Goal: Task Accomplishment & Management: Manage account settings

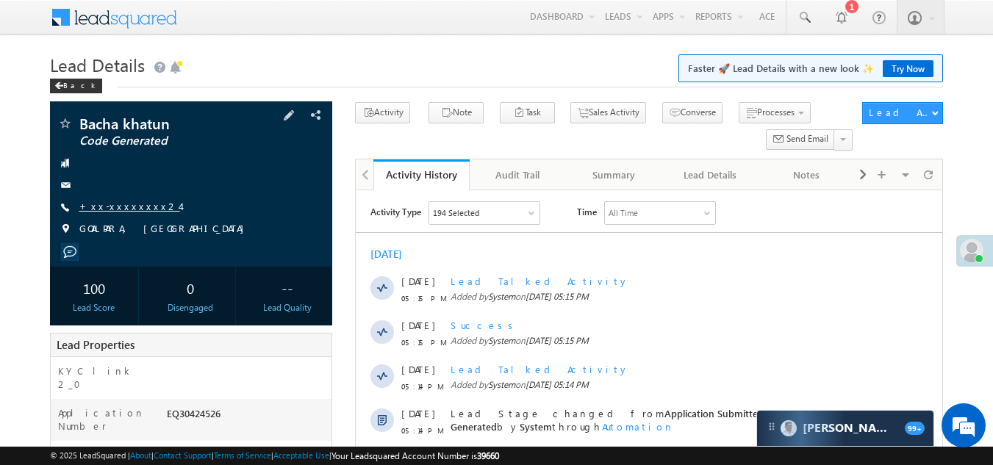
click at [107, 207] on link "+xx-xxxxxxxx24" at bounding box center [129, 206] width 101 height 12
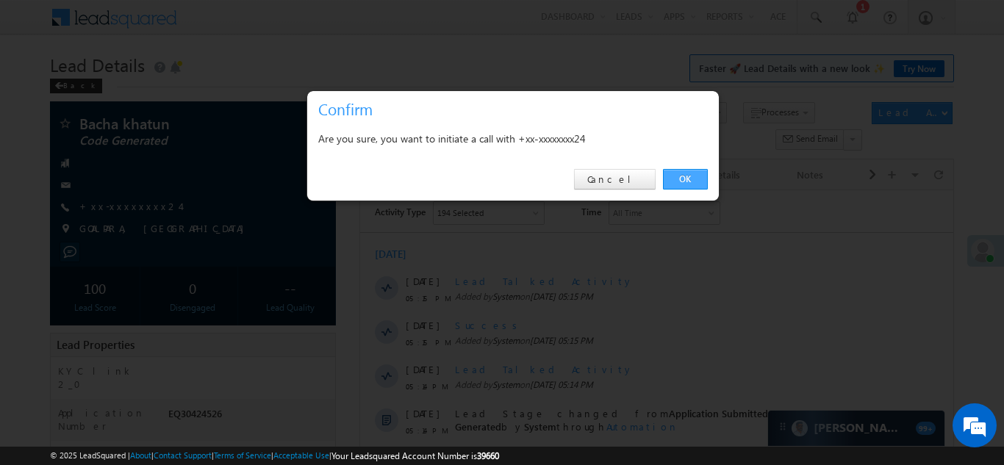
click at [683, 177] on link "OK" at bounding box center [685, 179] width 45 height 21
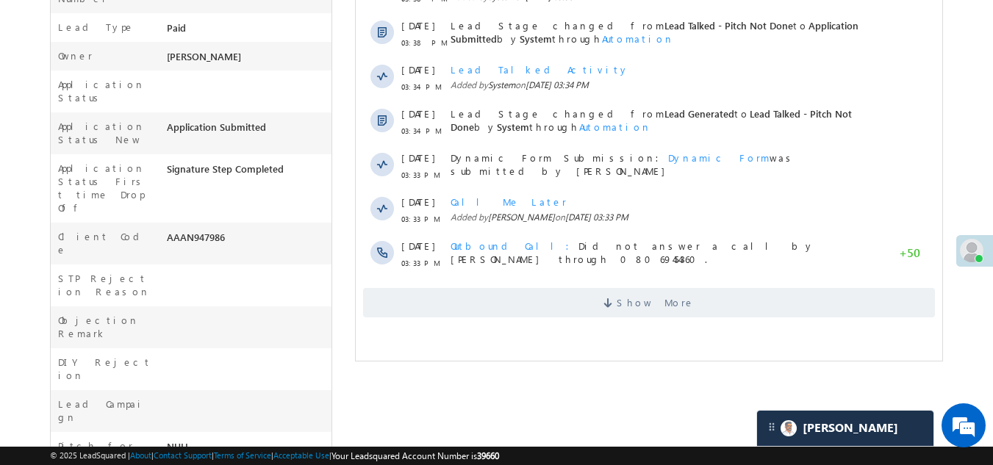
scroll to position [441, 0]
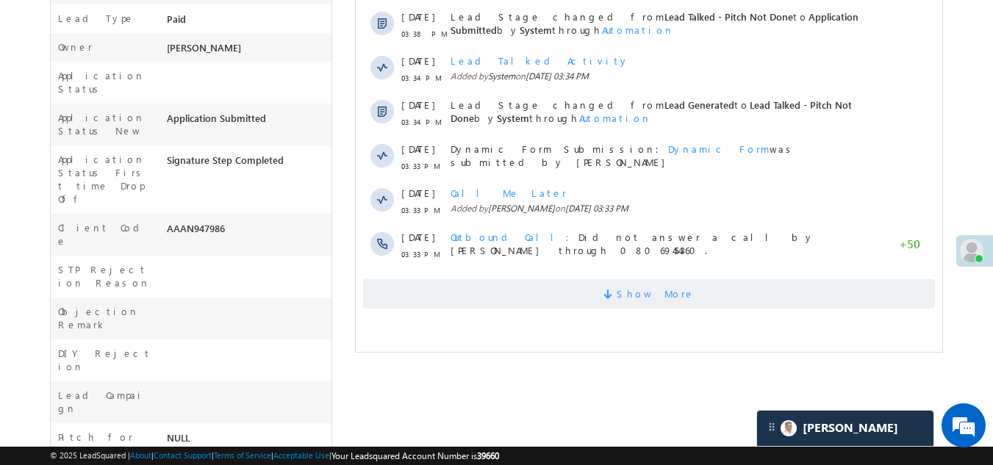
click at [453, 301] on span "Show More" at bounding box center [649, 293] width 572 height 29
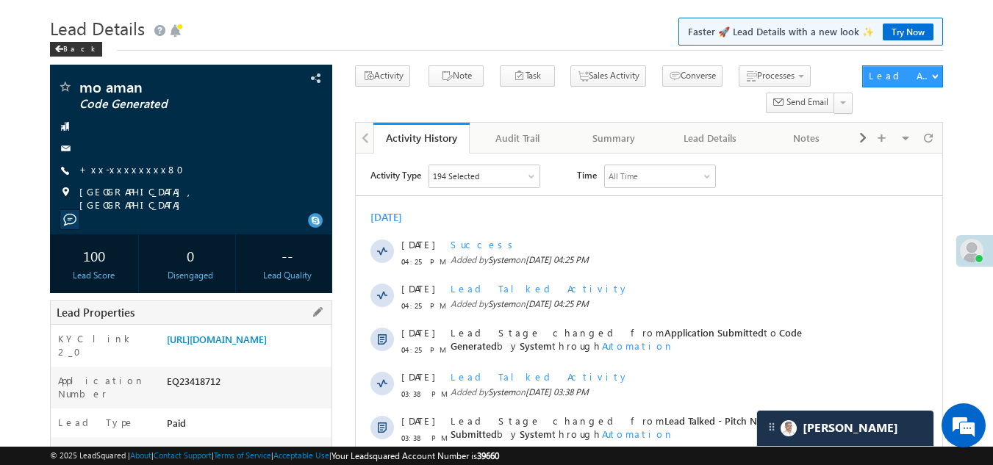
scroll to position [0, 0]
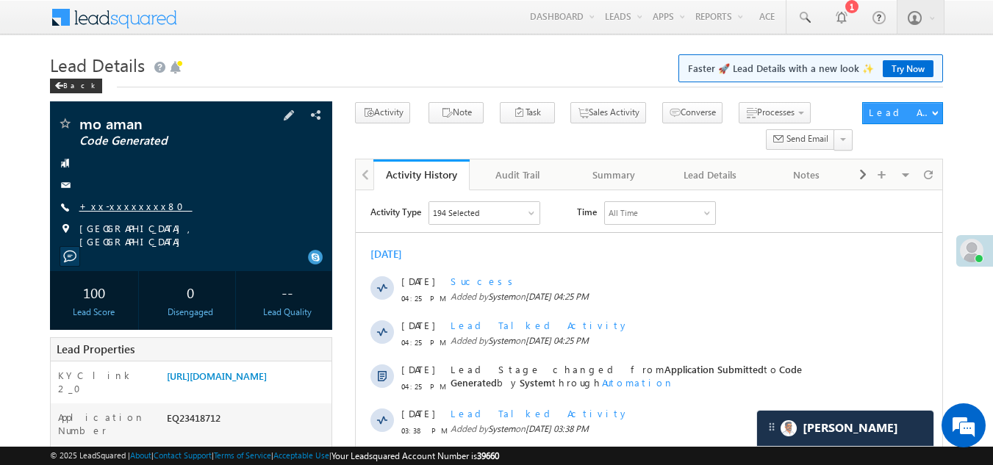
click at [112, 205] on link "+xx-xxxxxxxx80" at bounding box center [135, 206] width 113 height 12
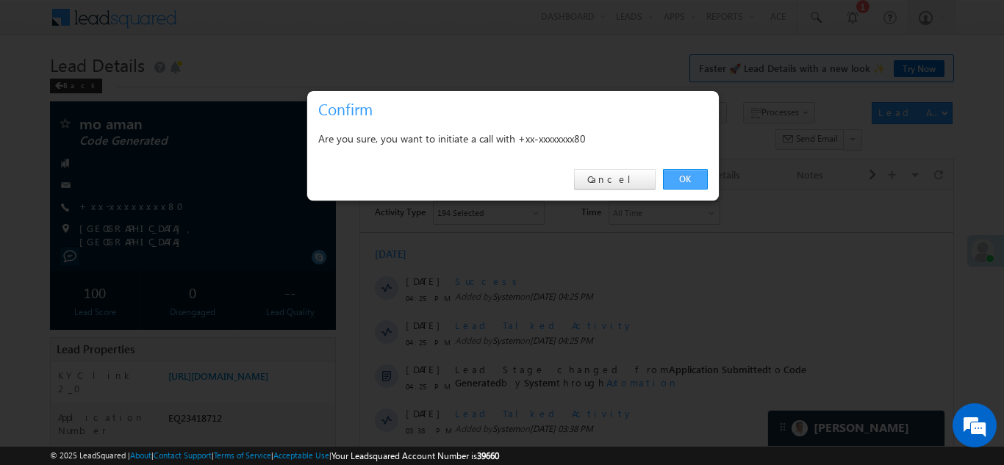
click at [690, 179] on link "OK" at bounding box center [685, 179] width 45 height 21
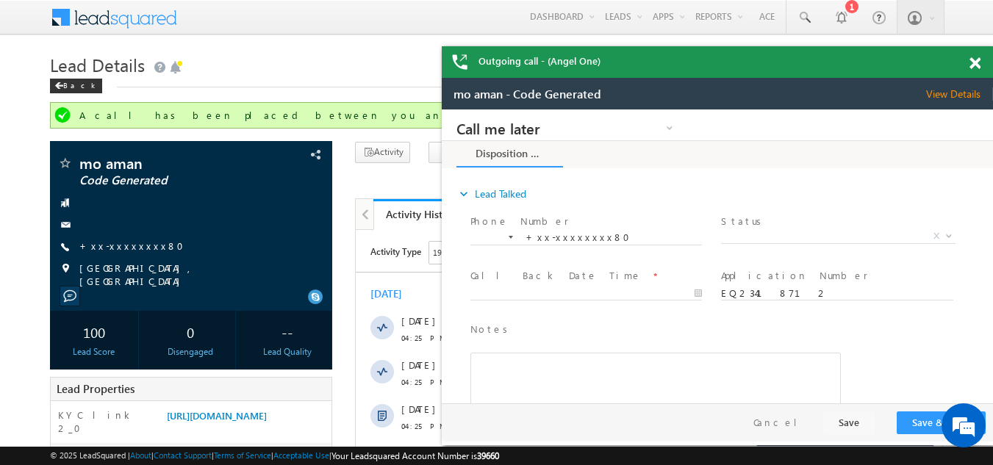
click at [977, 62] on span at bounding box center [975, 63] width 11 height 12
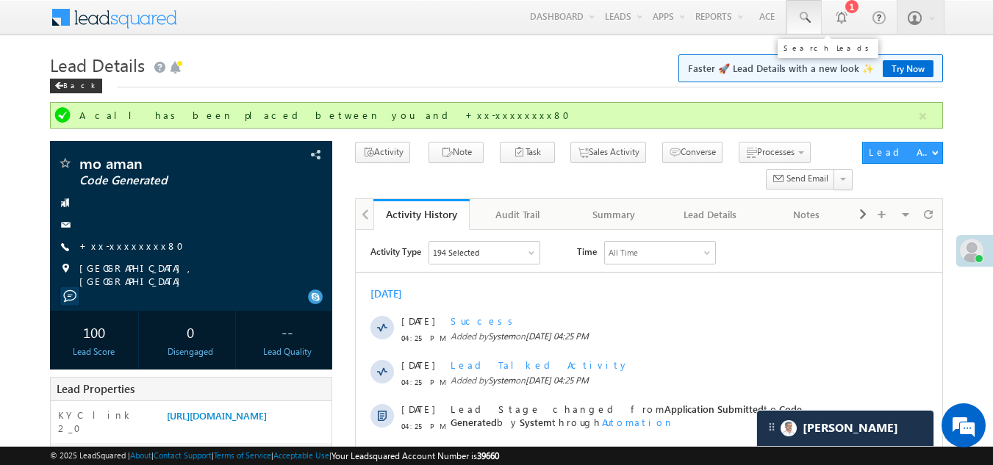
click at [805, 15] on span at bounding box center [804, 17] width 15 height 15
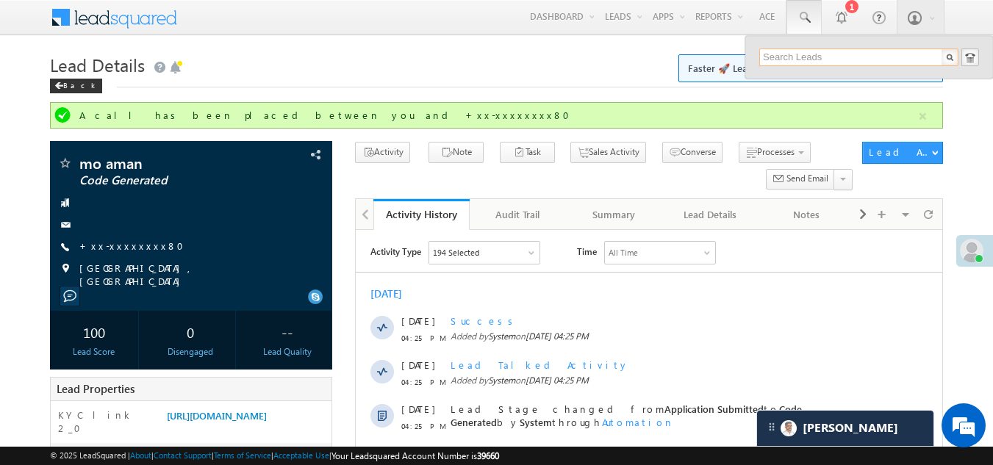
paste input "7578920431"
type input "7578920431"
click at [802, 13] on span at bounding box center [804, 17] width 15 height 15
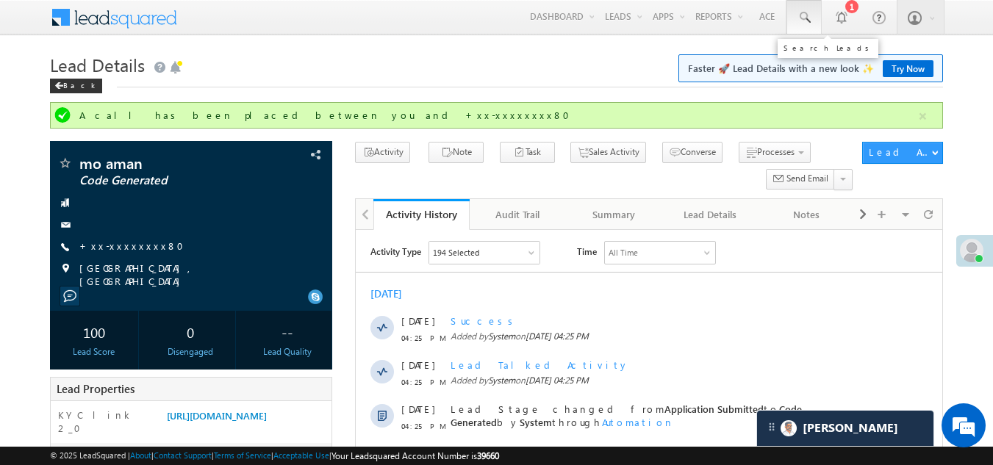
click at [802, 13] on span at bounding box center [804, 17] width 15 height 15
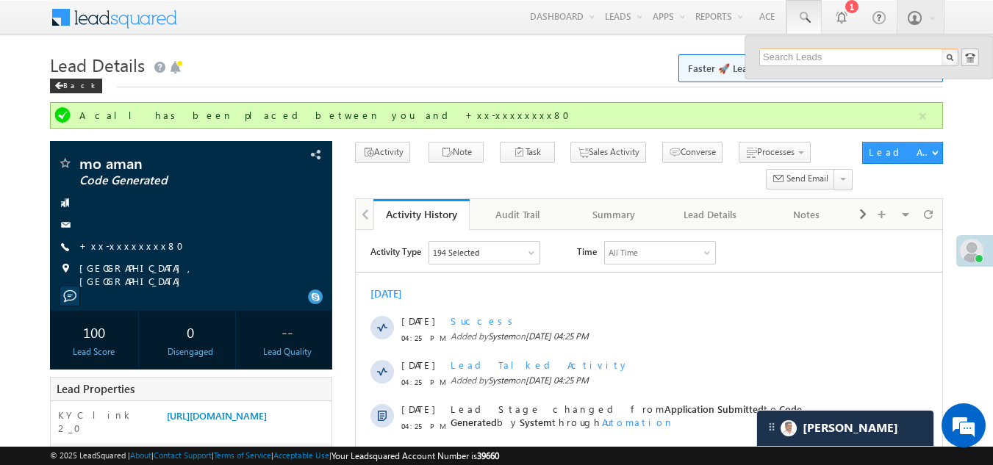
paste input "7578920431"
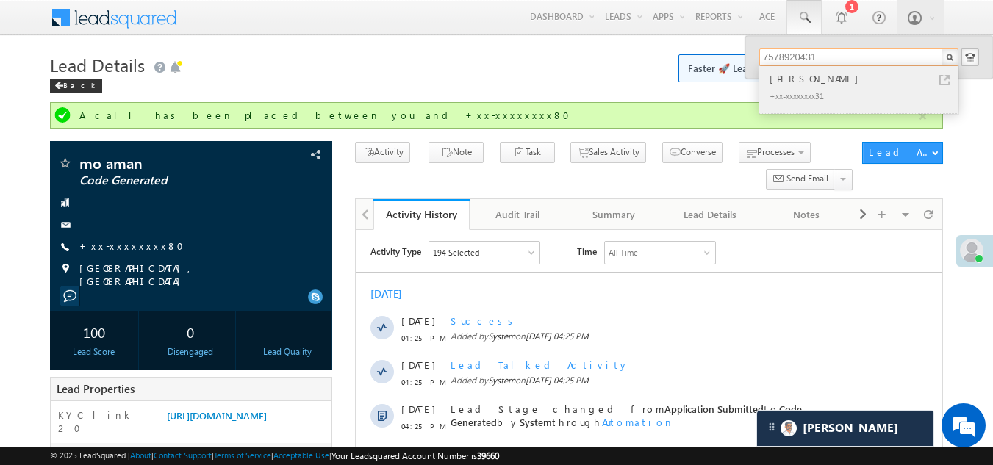
type input "7578920431"
click at [798, 81] on div "shajahan ali" at bounding box center [865, 79] width 197 height 16
click at [798, 82] on div "shajahan ali" at bounding box center [865, 79] width 197 height 16
click at [786, 73] on div "shajahan ali" at bounding box center [865, 79] width 197 height 16
click at [790, 87] on div "+xx-xxxxxxxx31" at bounding box center [865, 96] width 197 height 18
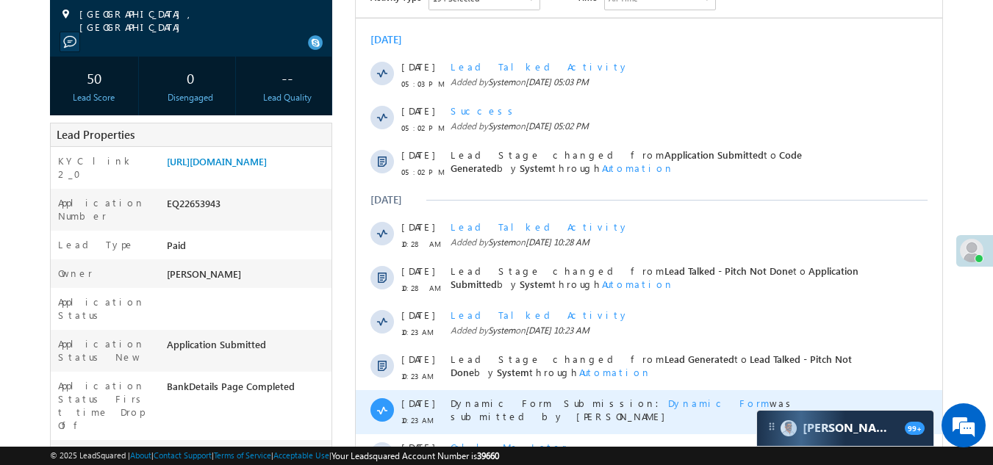
scroll to position [368, 0]
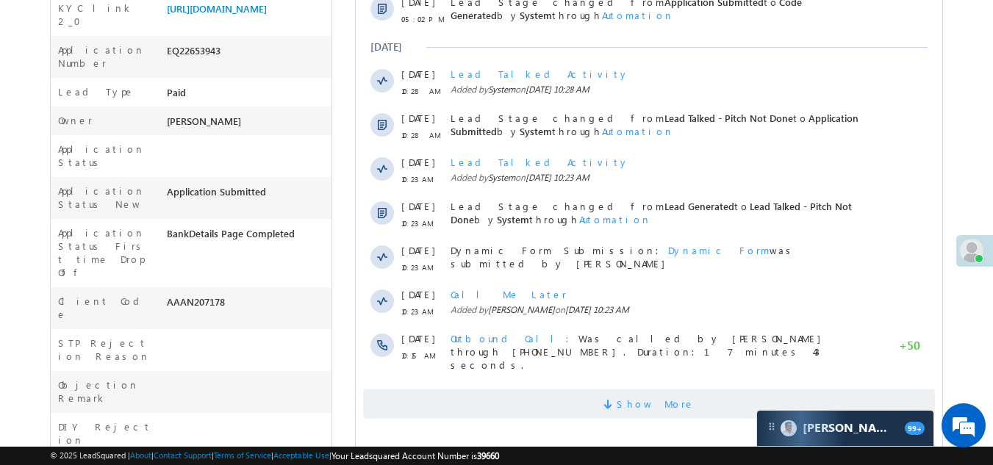
click at [527, 390] on span "Show More" at bounding box center [649, 404] width 572 height 29
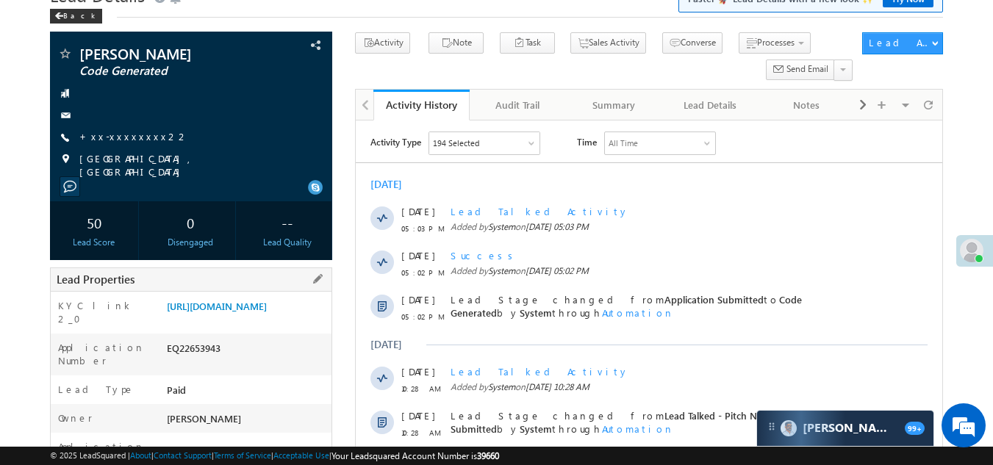
scroll to position [0, 0]
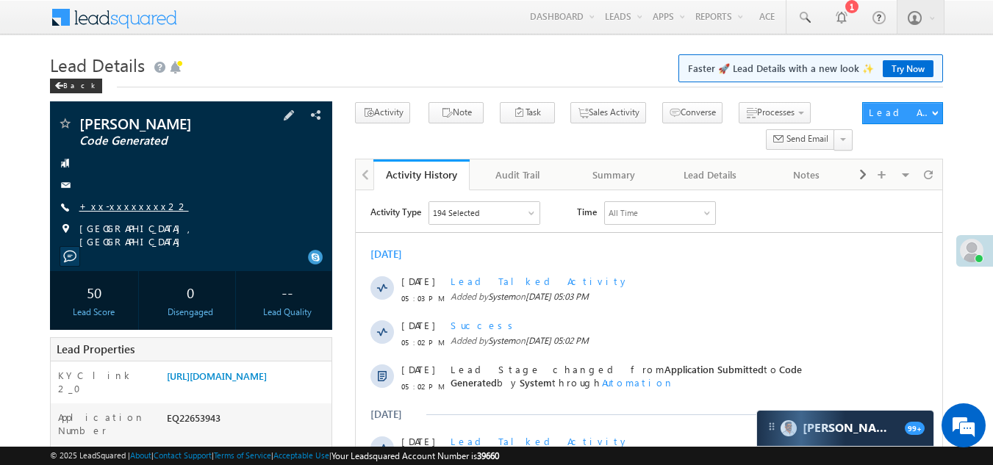
click at [121, 207] on link "+xx-xxxxxxxx22" at bounding box center [134, 206] width 110 height 12
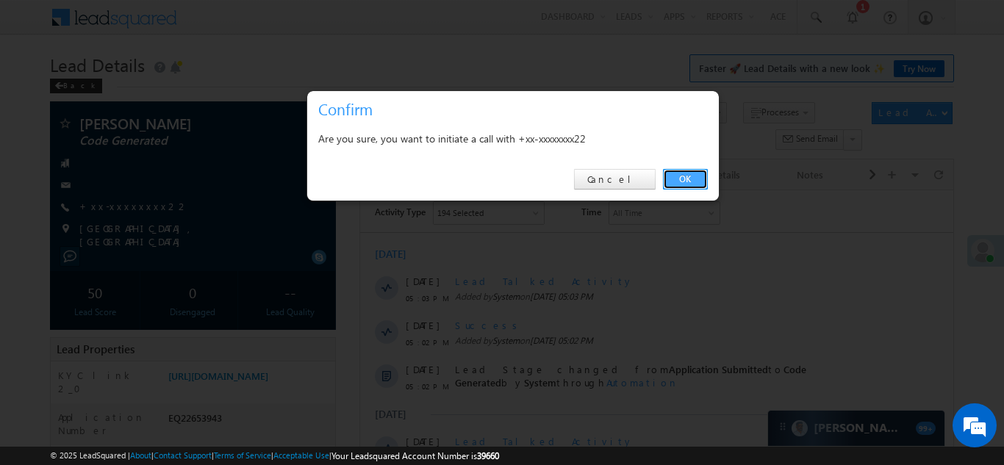
click at [683, 177] on link "OK" at bounding box center [685, 179] width 45 height 21
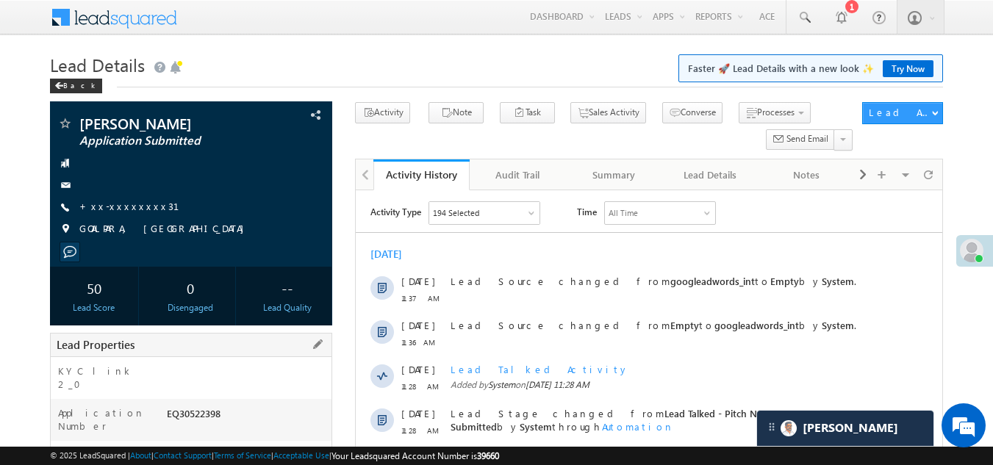
drag, startPoint x: 167, startPoint y: 398, endPoint x: 221, endPoint y: 401, distance: 54.5
click at [237, 407] on div "EQ30522398" at bounding box center [247, 417] width 169 height 21
copy div "EQ30522398"
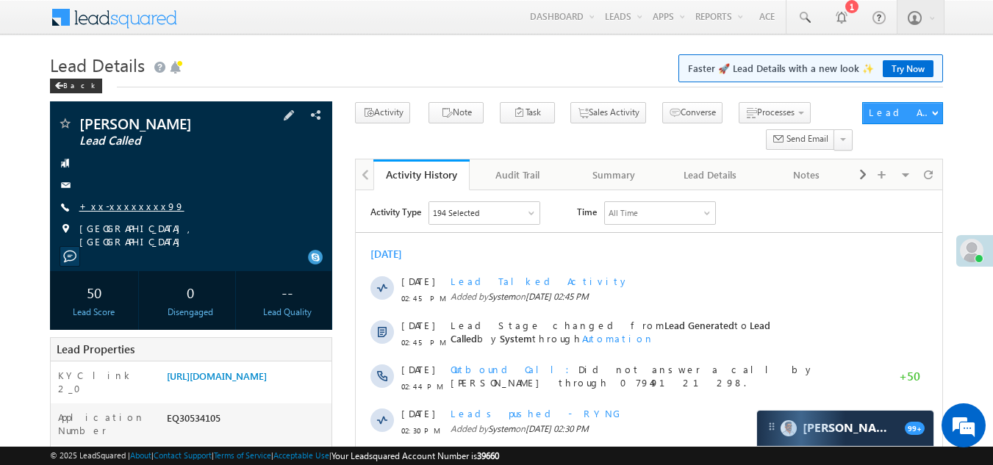
click at [110, 209] on link "+xx-xxxxxxxx99" at bounding box center [131, 206] width 105 height 12
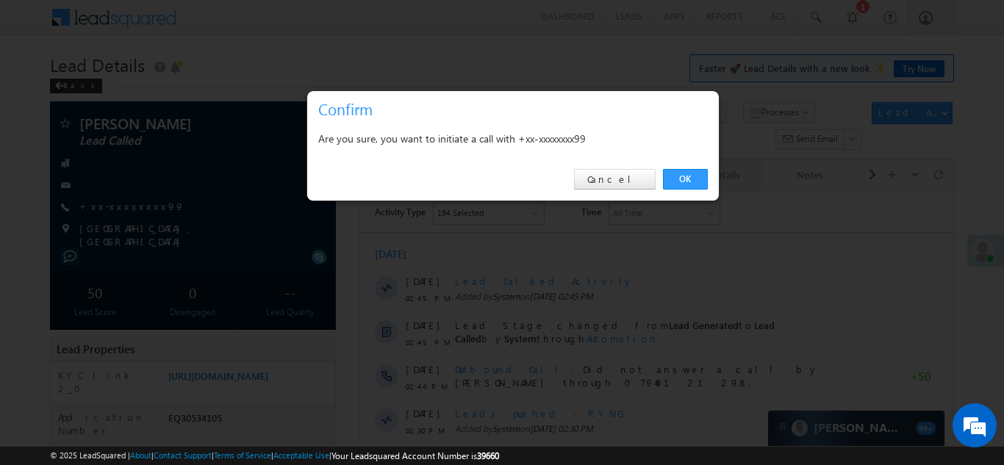
click at [685, 177] on link "OK" at bounding box center [685, 179] width 45 height 21
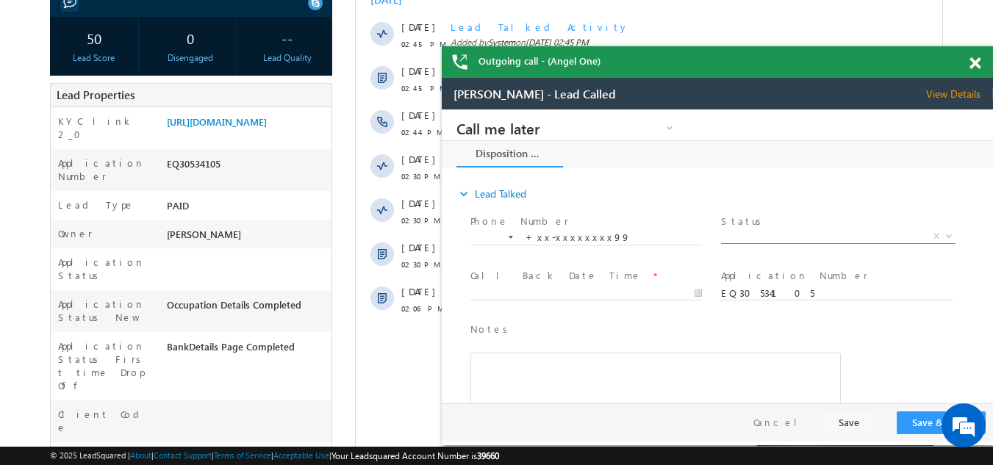
click at [768, 232] on span "X" at bounding box center [838, 236] width 234 height 15
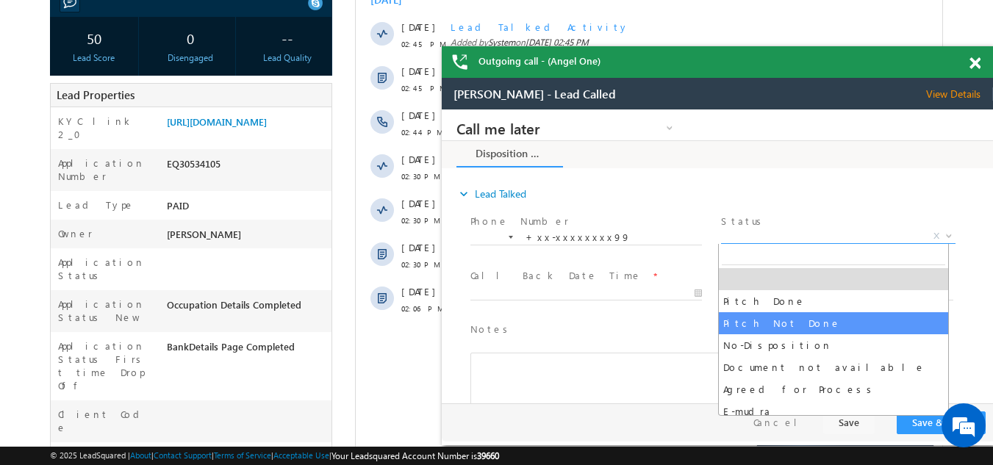
select select "Pitch Not Done"
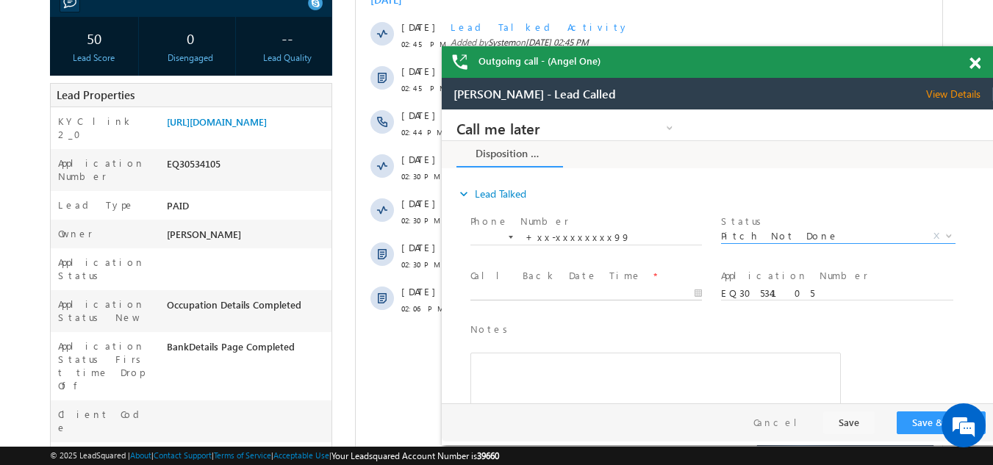
type input "10/14/25 5:33 PM"
click at [501, 295] on body "Call me later Campaign Success Commitment Cross Sell Customer Drop-off reasons …" at bounding box center [717, 257] width 551 height 294
click at [929, 421] on button "Save & Close" at bounding box center [941, 423] width 89 height 23
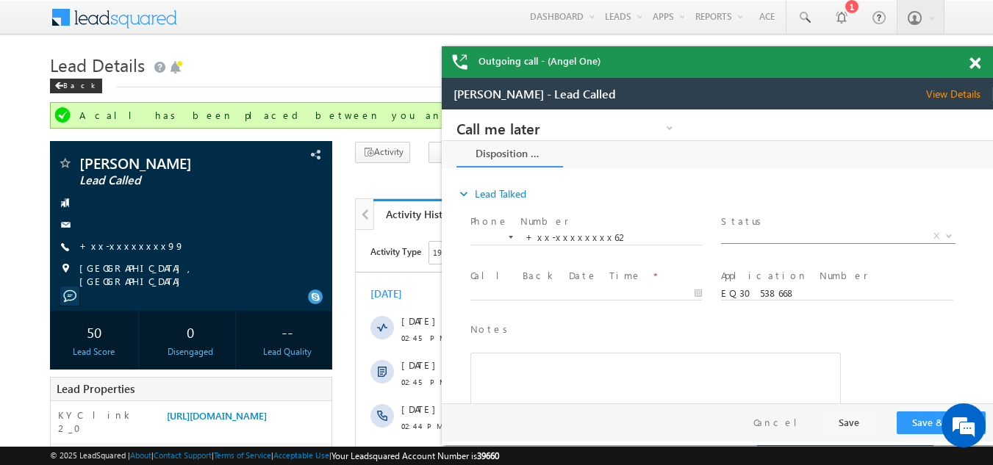
click at [782, 232] on span "X" at bounding box center [838, 236] width 234 height 15
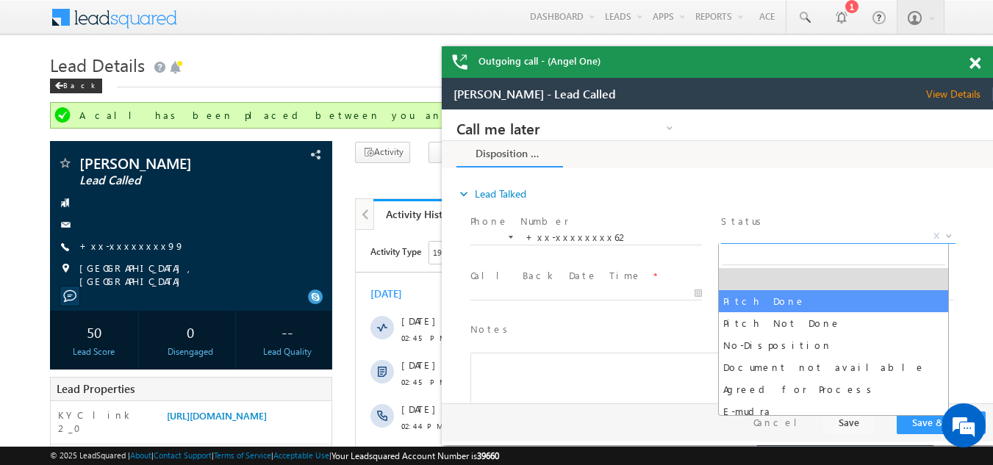
select select "Pitch Done"
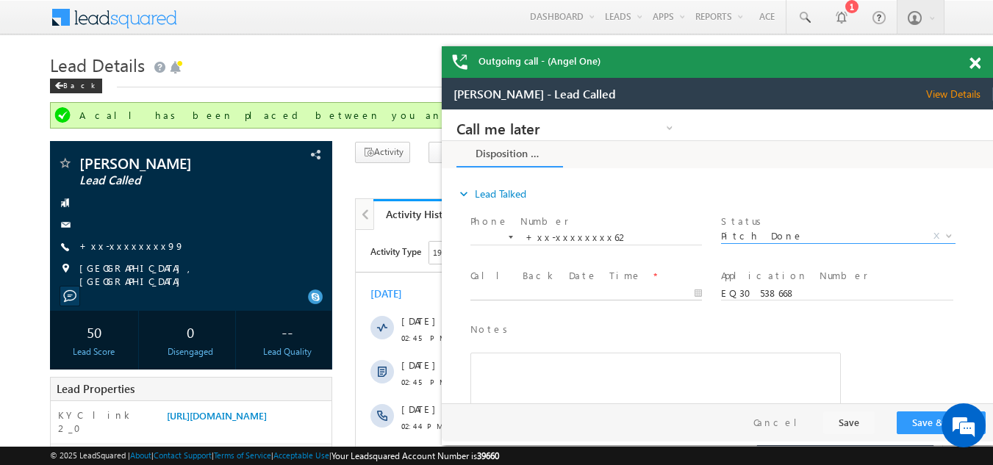
type input "10/14/25 5:35 PM"
click at [558, 287] on input "10/14/25 5:35 PM" at bounding box center [587, 294] width 232 height 15
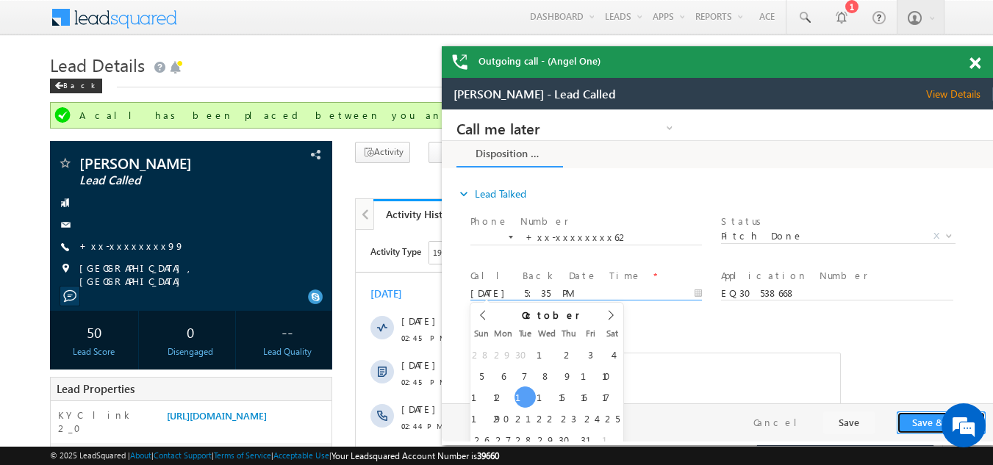
click at [920, 420] on button "Save & Close" at bounding box center [941, 423] width 89 height 23
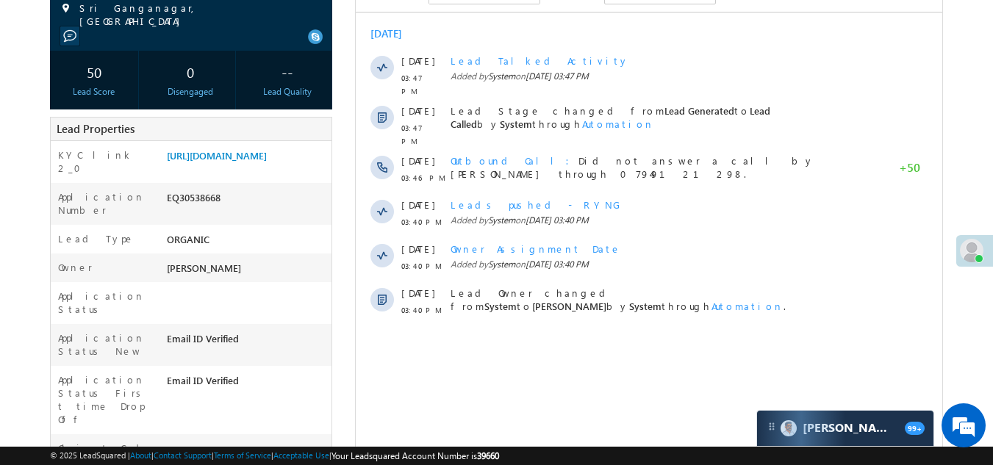
scroll to position [74, 0]
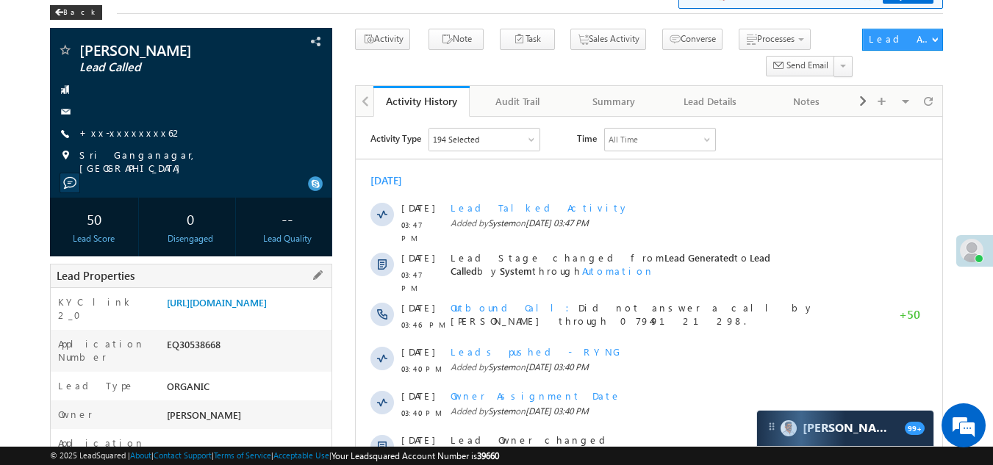
drag, startPoint x: 168, startPoint y: 364, endPoint x: 232, endPoint y: 361, distance: 64.8
click at [232, 358] on div "EQ30538668" at bounding box center [247, 347] width 169 height 21
copy div "EQ30538668"
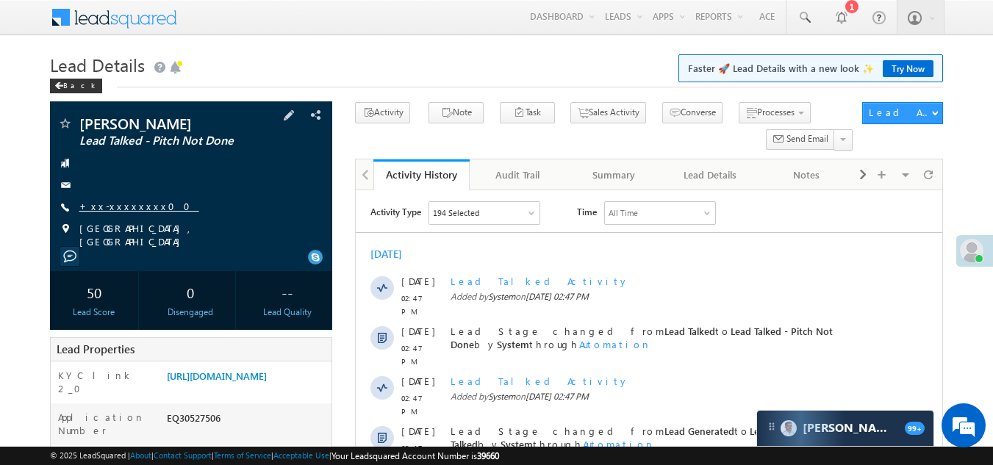
click at [118, 209] on link "+xx-xxxxxxxx00" at bounding box center [139, 206] width 120 height 12
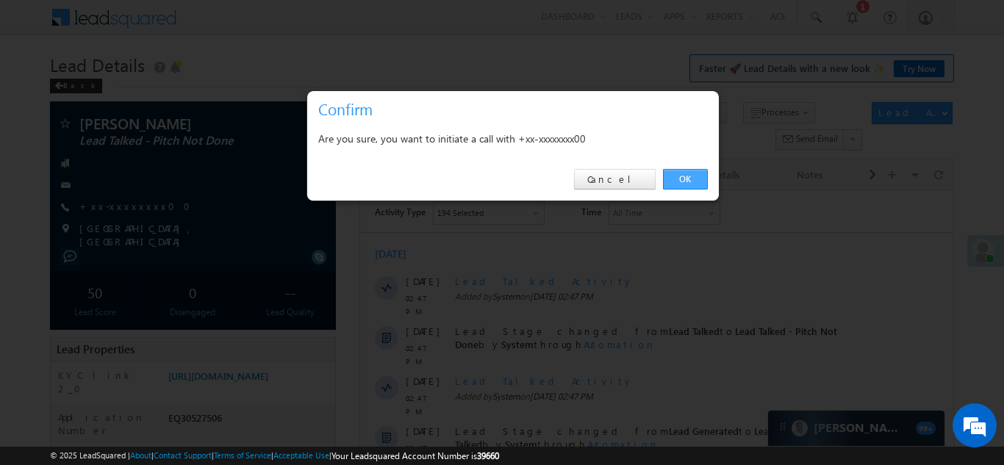
click at [682, 175] on link "OK" at bounding box center [685, 179] width 45 height 21
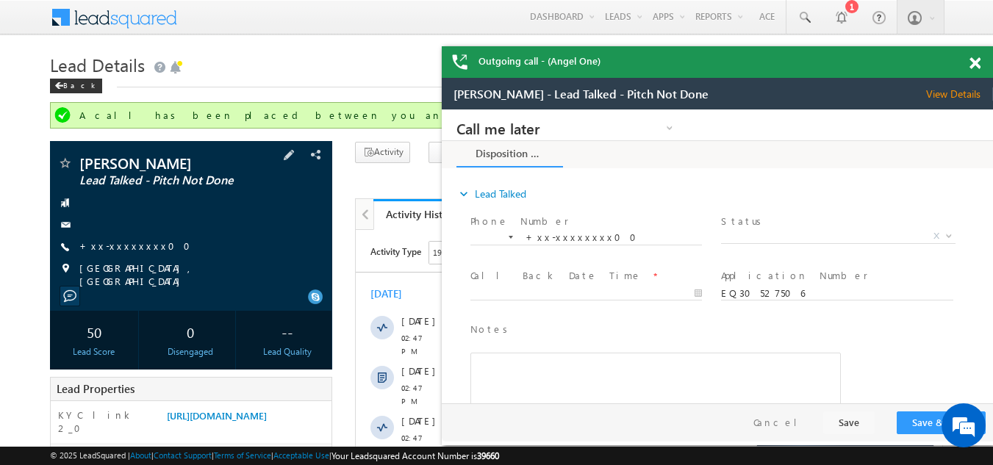
click at [185, 235] on div "VIJAYBHAI B VEGAD Lead Talked - Pitch Not Done +xx-xxxxxxxx00" at bounding box center [191, 222] width 268 height 132
click at [129, 249] on link "+xx-xxxxxxxx00" at bounding box center [139, 246] width 120 height 12
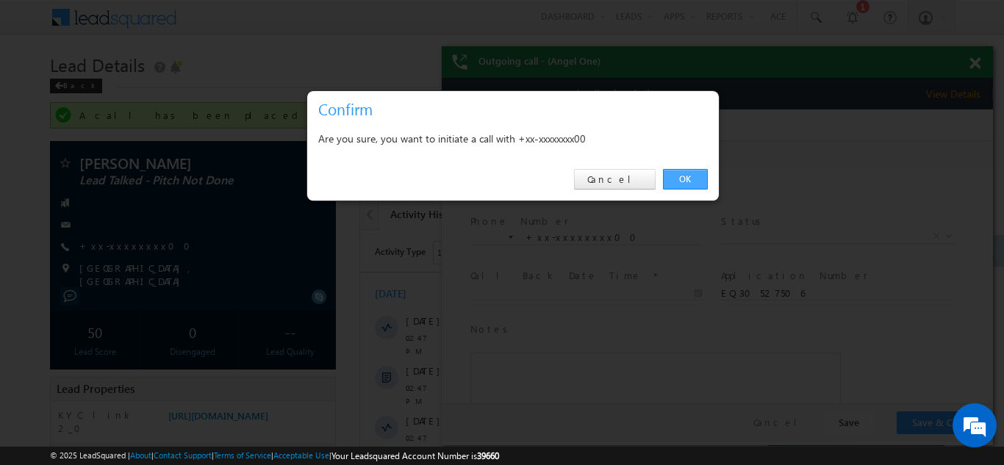
click at [691, 169] on link "OK" at bounding box center [685, 179] width 45 height 21
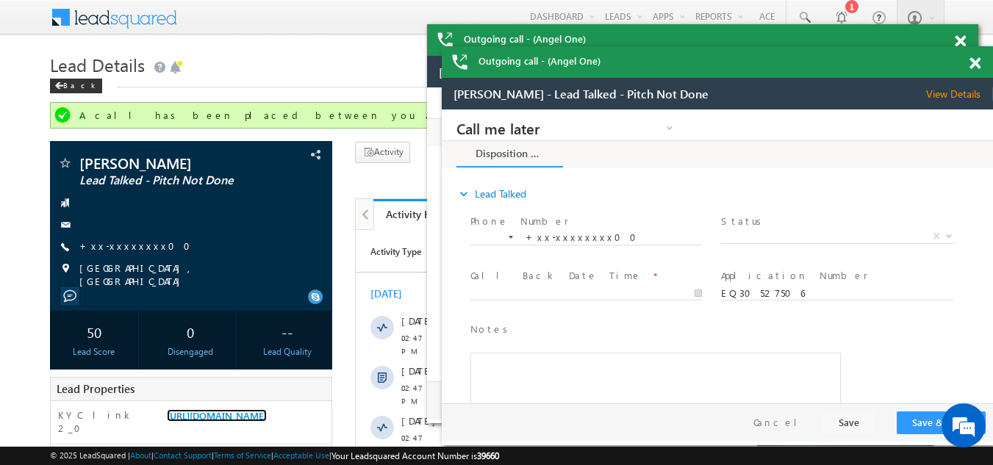
click at [976, 64] on span at bounding box center [975, 63] width 11 height 12
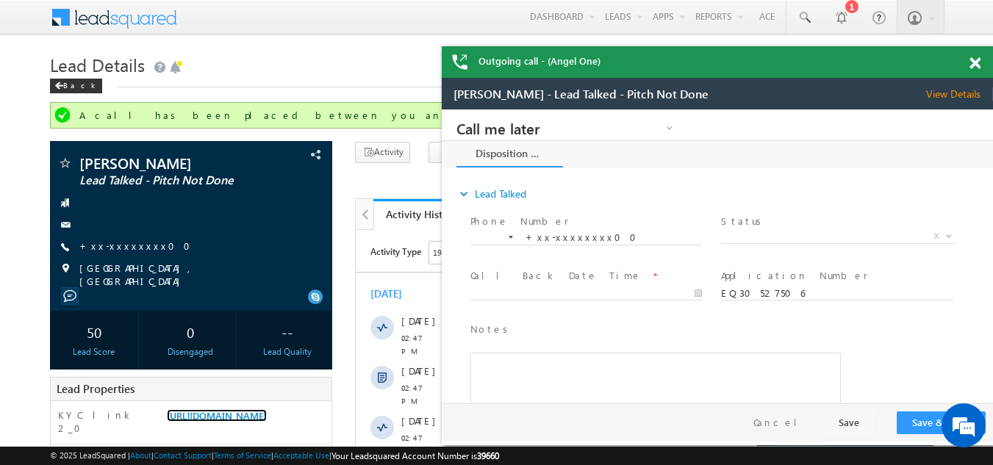
click at [975, 54] on div at bounding box center [983, 60] width 20 height 29
click at [976, 60] on span at bounding box center [975, 63] width 11 height 12
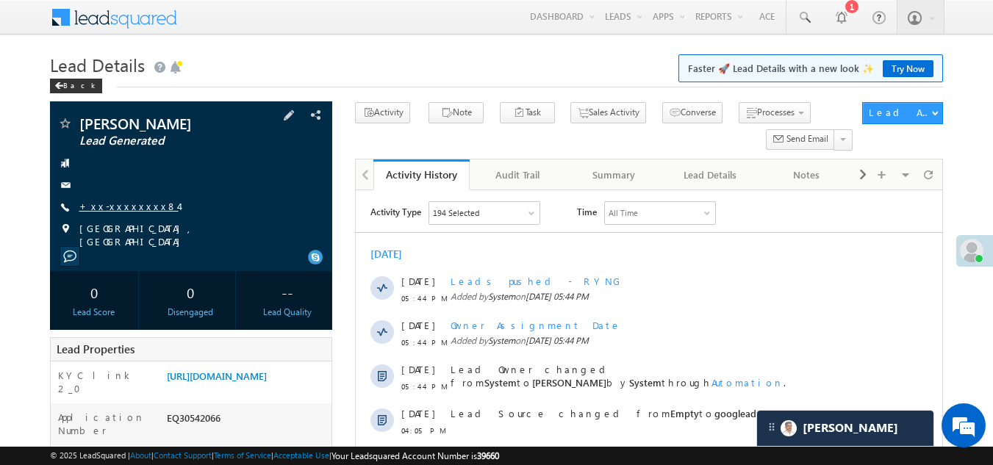
click at [118, 209] on link "+xx-xxxxxxxx84" at bounding box center [128, 206] width 99 height 12
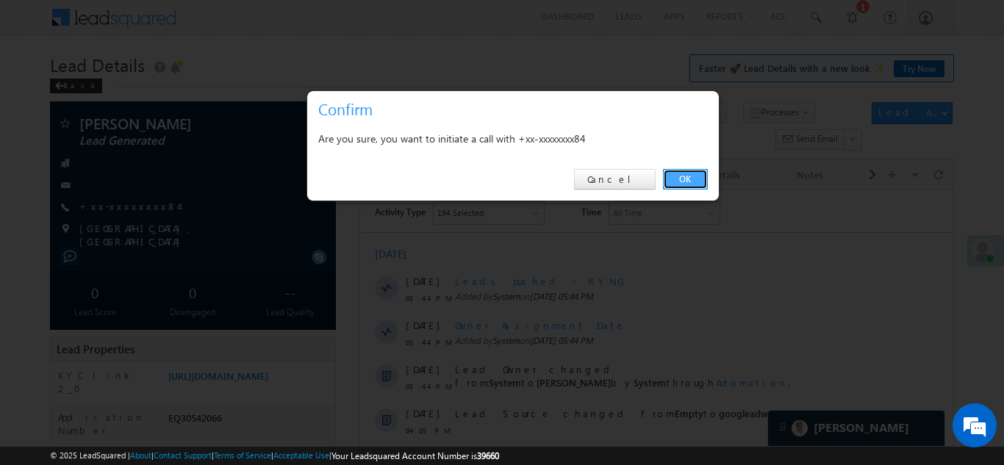
click at [680, 179] on link "OK" at bounding box center [685, 179] width 45 height 21
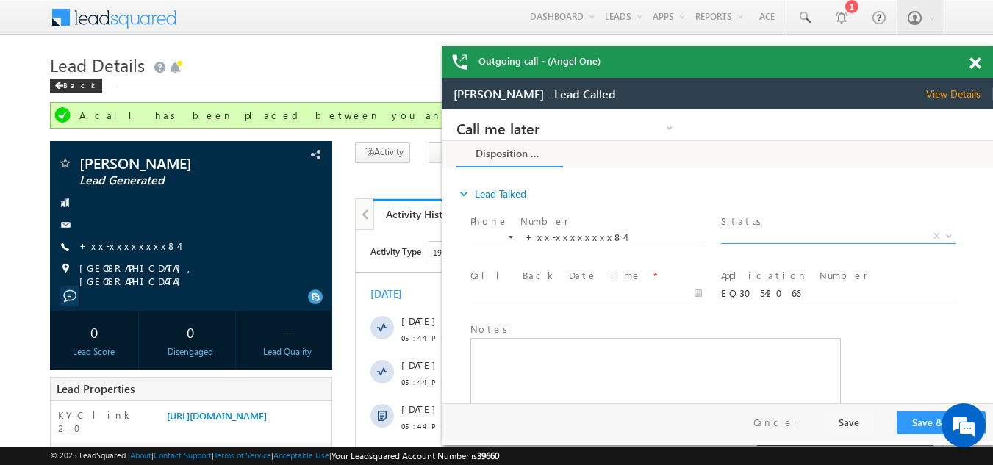
click at [760, 232] on span "X" at bounding box center [838, 236] width 234 height 15
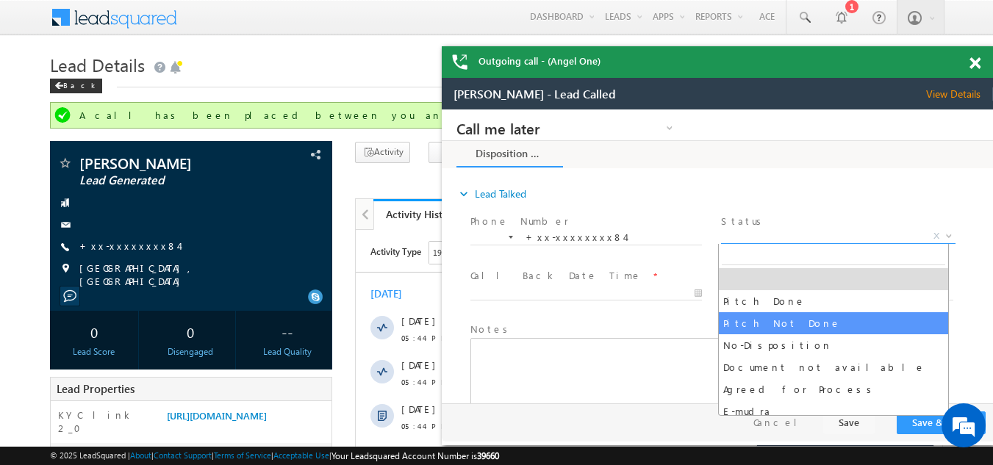
select select "Pitch Not Done"
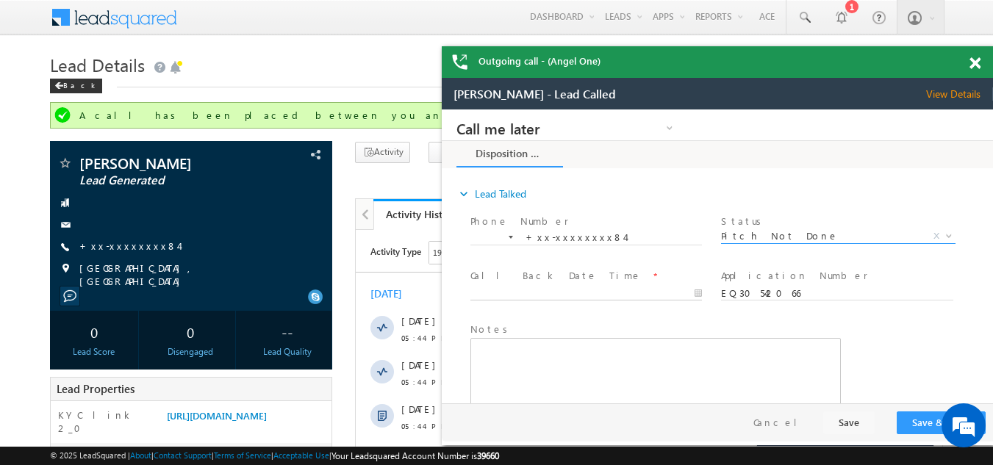
click at [526, 287] on input "text" at bounding box center [587, 294] width 232 height 15
type input "10/14/25 6:20 PM"
click at [918, 420] on button "Save & Close" at bounding box center [941, 423] width 89 height 23
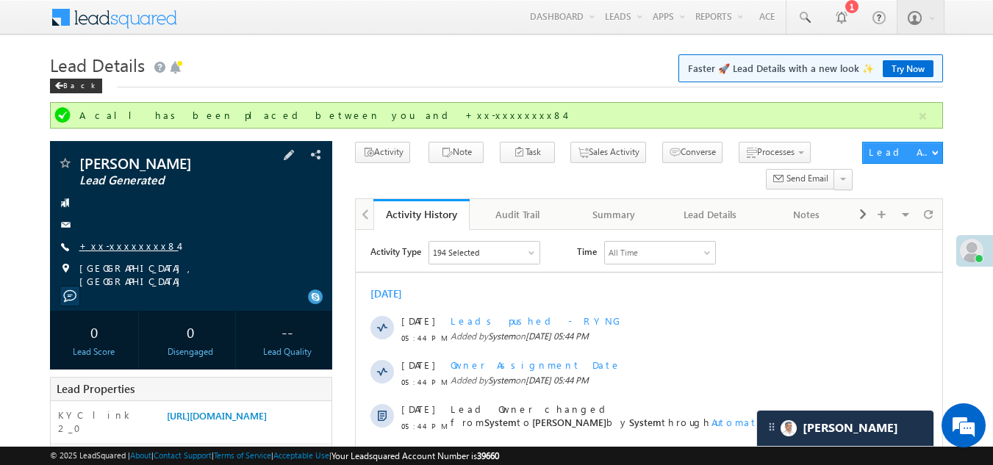
click at [126, 243] on link "+xx-xxxxxxxx84" at bounding box center [128, 246] width 99 height 12
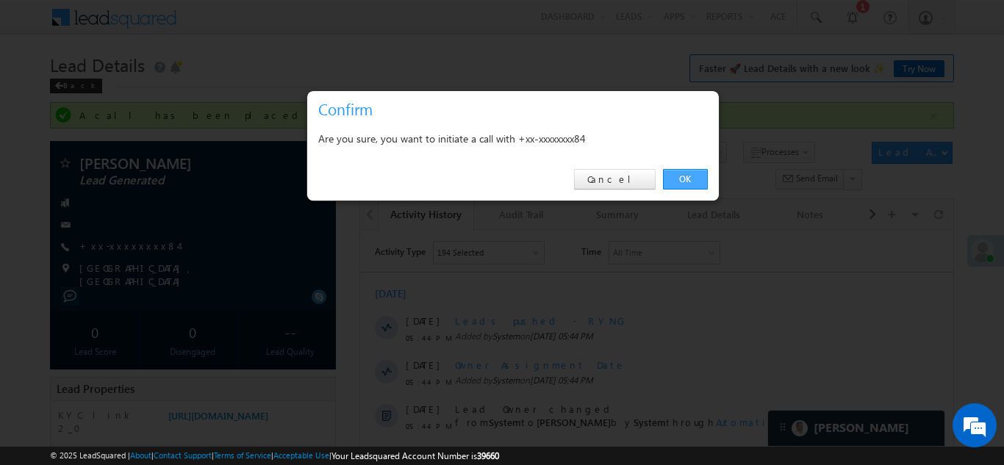
click at [688, 179] on link "OK" at bounding box center [685, 179] width 45 height 21
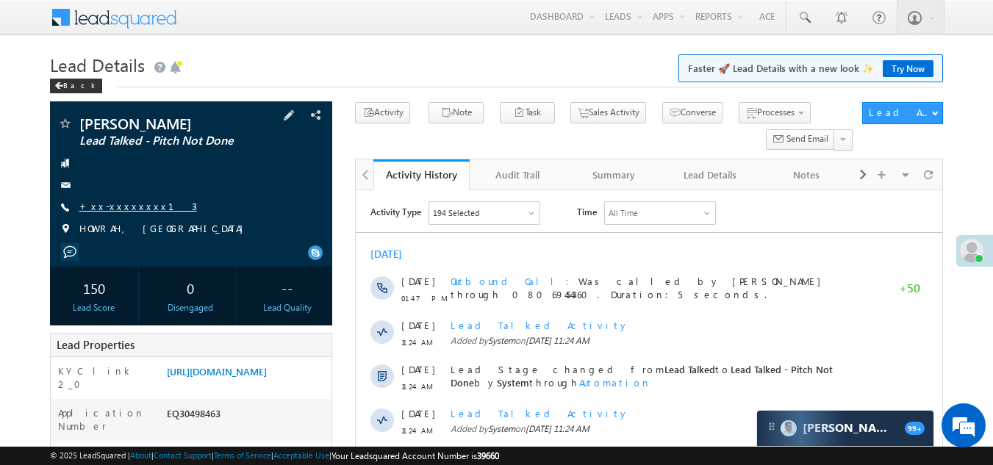
click at [122, 202] on link "+xx-xxxxxxxx13" at bounding box center [138, 206] width 118 height 12
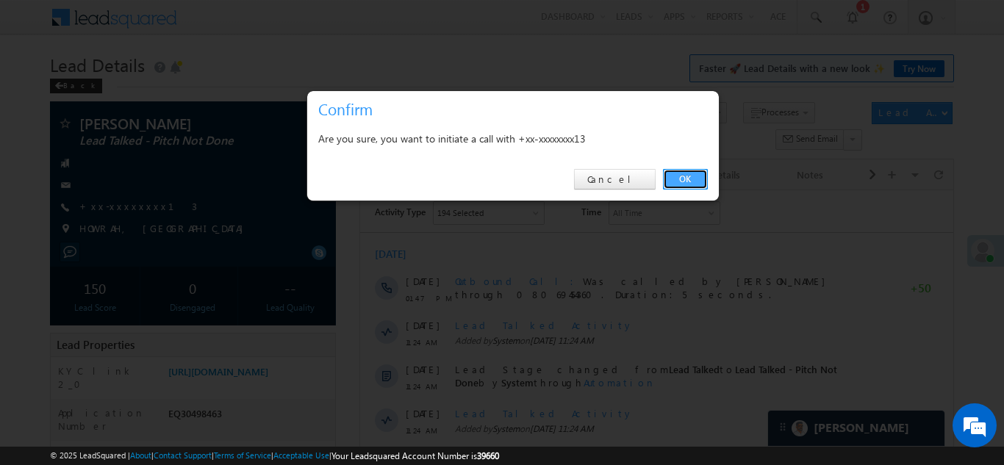
click at [689, 180] on link "OK" at bounding box center [685, 179] width 45 height 21
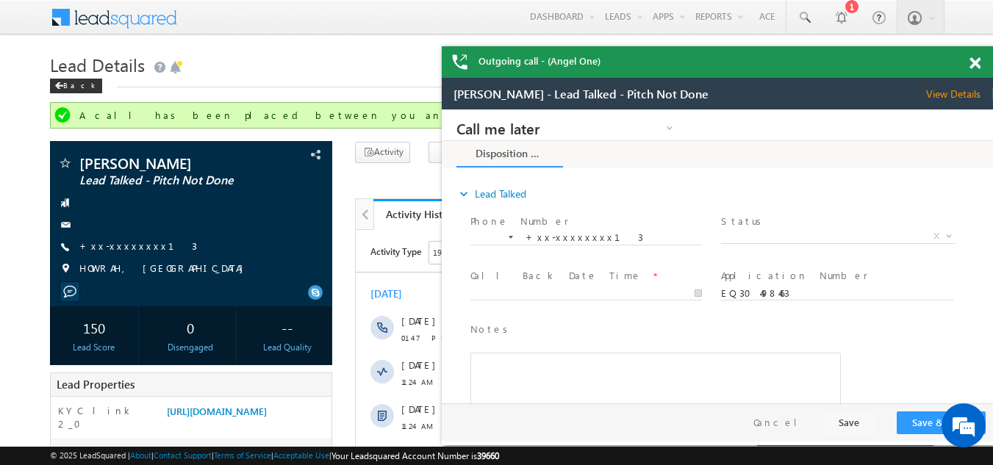
click at [971, 63] on span at bounding box center [975, 63] width 11 height 12
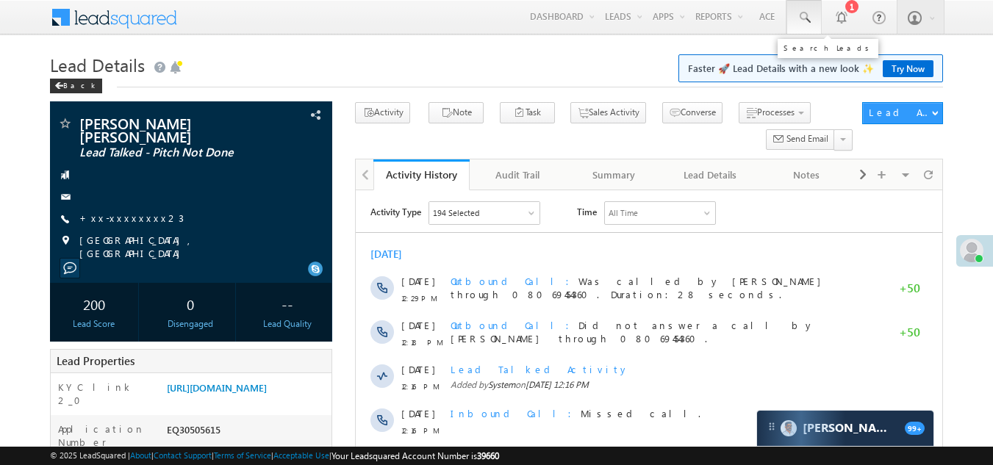
click at [803, 15] on span at bounding box center [804, 17] width 15 height 15
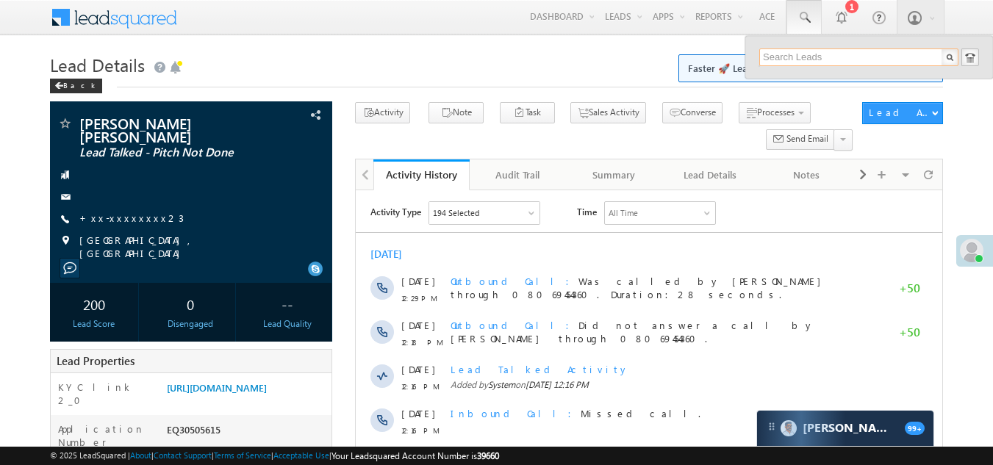
paste input "EQ30537110"
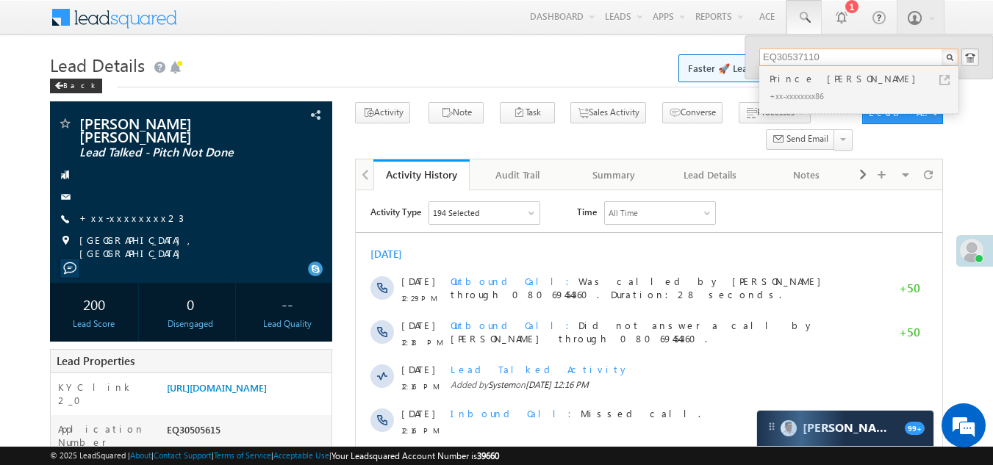
type input "EQ30537110"
click at [791, 90] on div "+xx-xxxxxxxx86" at bounding box center [865, 96] width 197 height 18
click at [791, 85] on div "Prince Gupta ji" at bounding box center [865, 79] width 197 height 16
click at [798, 82] on div "Prince Gupta ji" at bounding box center [865, 79] width 197 height 16
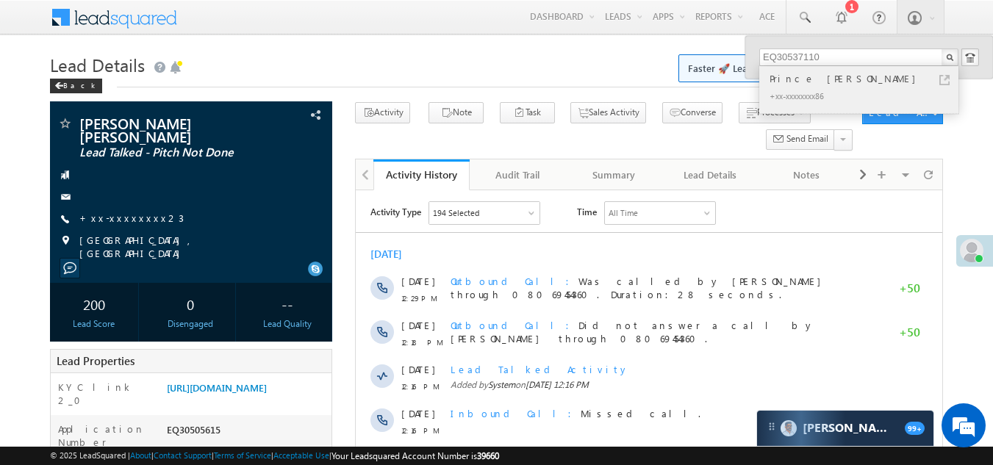
click at [821, 92] on div "+xx-xxxxxxxx86" at bounding box center [865, 96] width 197 height 18
click at [819, 91] on div "+xx-xxxxxxxx86" at bounding box center [865, 96] width 197 height 18
click at [801, 93] on div "+xx-xxxxxxxx86" at bounding box center [865, 96] width 197 height 18
click at [799, 88] on div "+xx-xxxxxxxx86" at bounding box center [865, 96] width 197 height 18
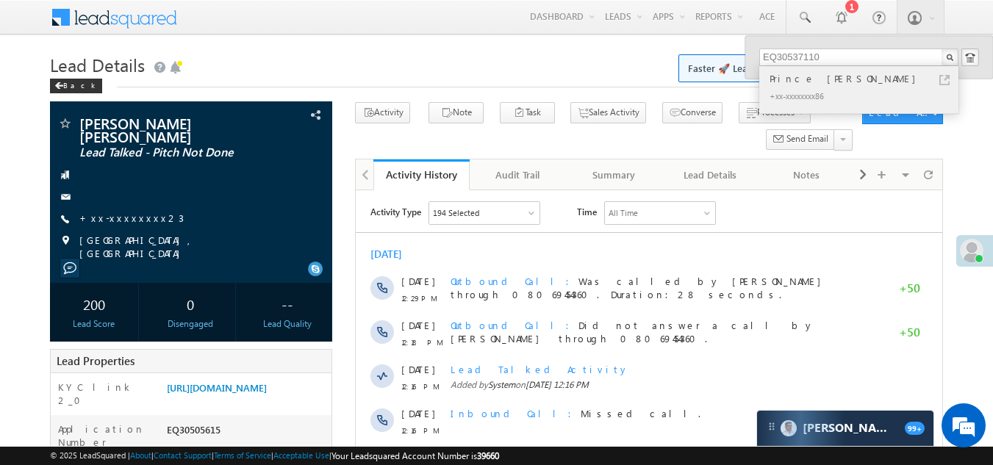
click at [799, 80] on div "Prince Gupta ji" at bounding box center [865, 79] width 197 height 16
click at [801, 94] on div "+xx-xxxxxxxx86" at bounding box center [865, 96] width 197 height 18
click at [801, 96] on div "+xx-xxxxxxxx86" at bounding box center [865, 96] width 197 height 18
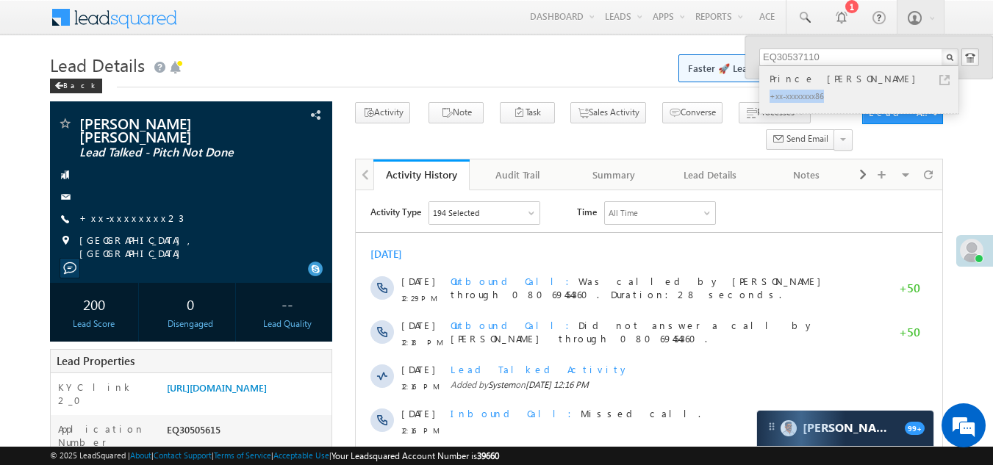
click at [800, 89] on div "+xx-xxxxxxxx86" at bounding box center [865, 96] width 197 height 18
click at [799, 87] on div "+xx-xxxxxxxx86" at bounding box center [865, 96] width 197 height 18
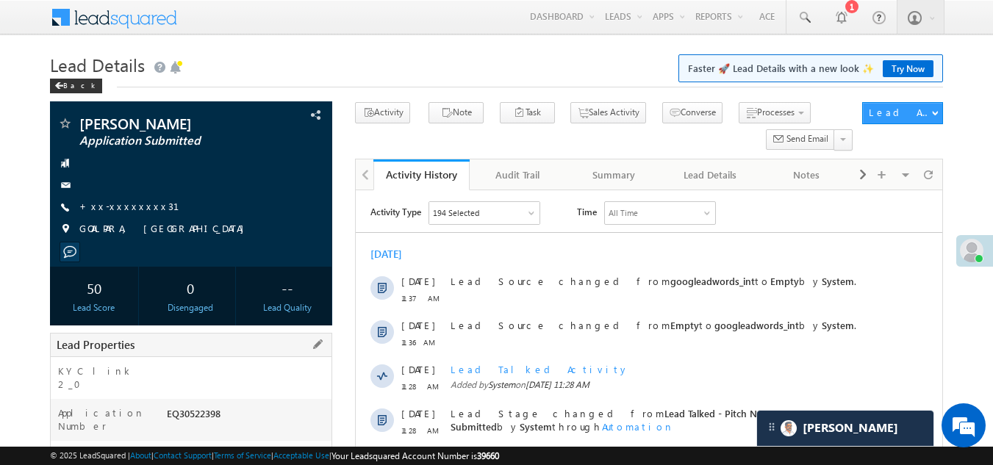
drag, startPoint x: 167, startPoint y: 398, endPoint x: 230, endPoint y: 394, distance: 63.3
click at [230, 407] on div "EQ30522398" at bounding box center [247, 417] width 169 height 21
copy div "EQ30522398"
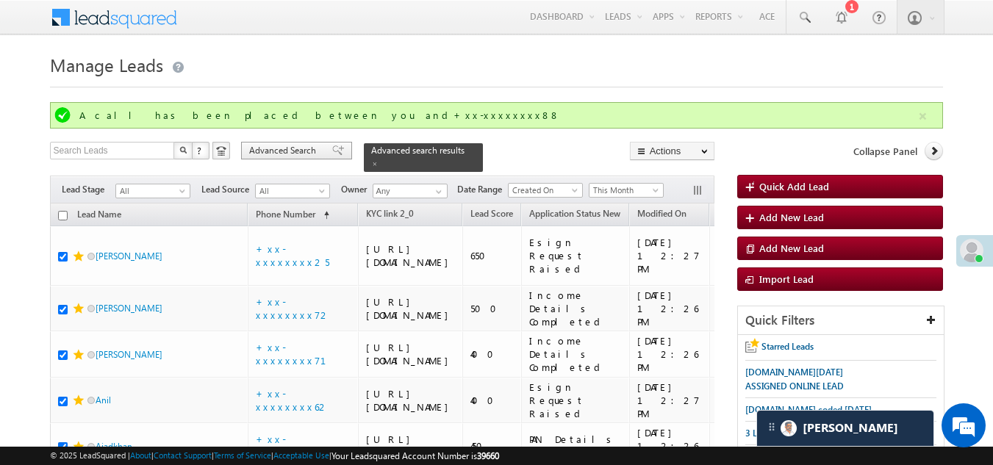
click at [276, 149] on span "Advanced Search" at bounding box center [284, 150] width 71 height 13
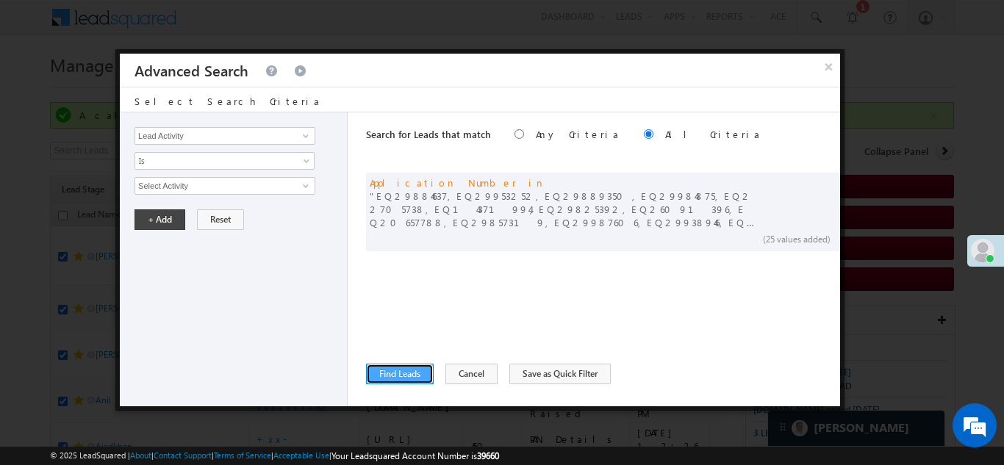
click at [402, 368] on button "Find Leads" at bounding box center [400, 374] width 68 height 21
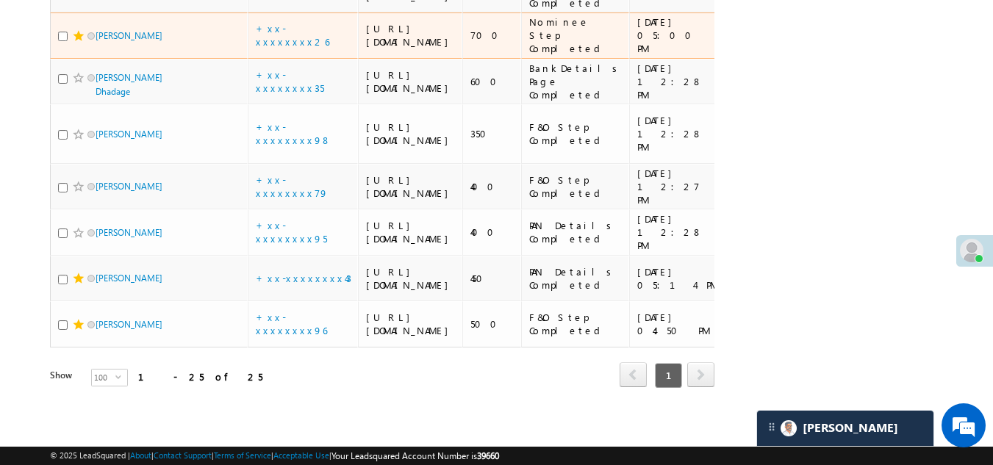
scroll to position [1838, 0]
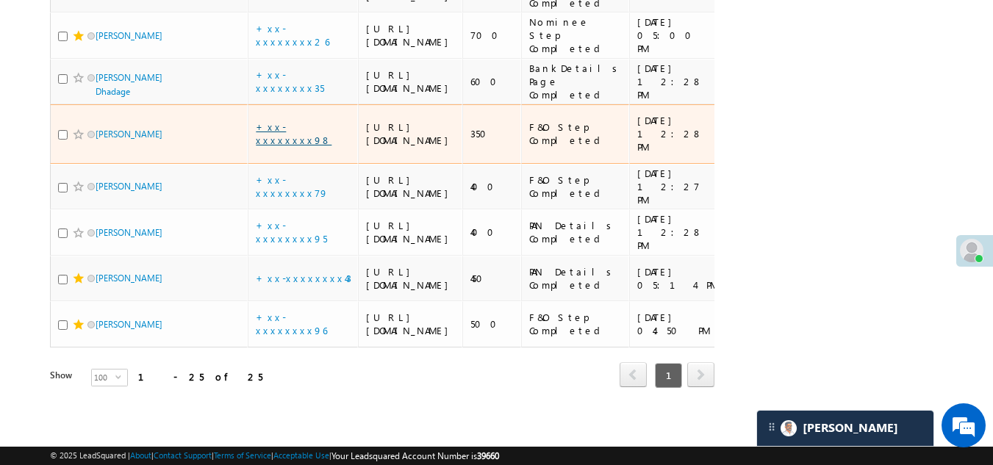
click at [290, 121] on link "+xx-xxxxxxxx98" at bounding box center [294, 134] width 76 height 26
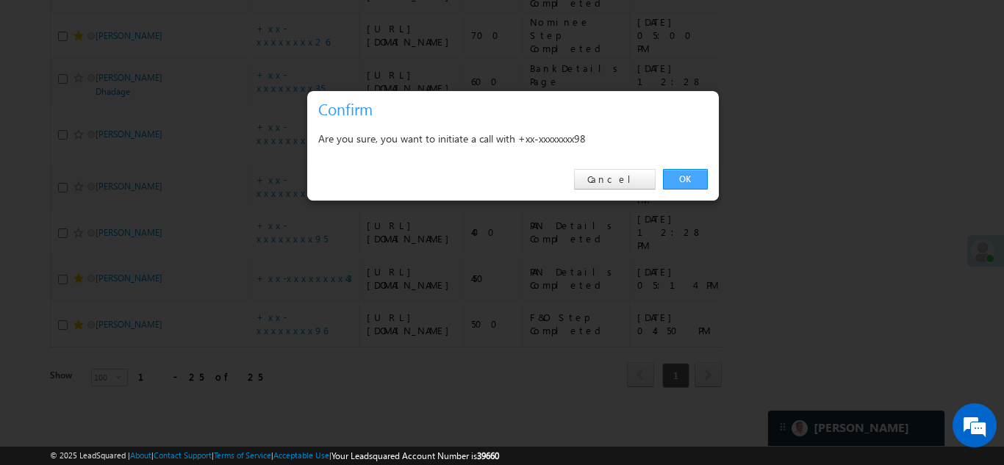
click at [673, 180] on link "OK" at bounding box center [685, 179] width 45 height 21
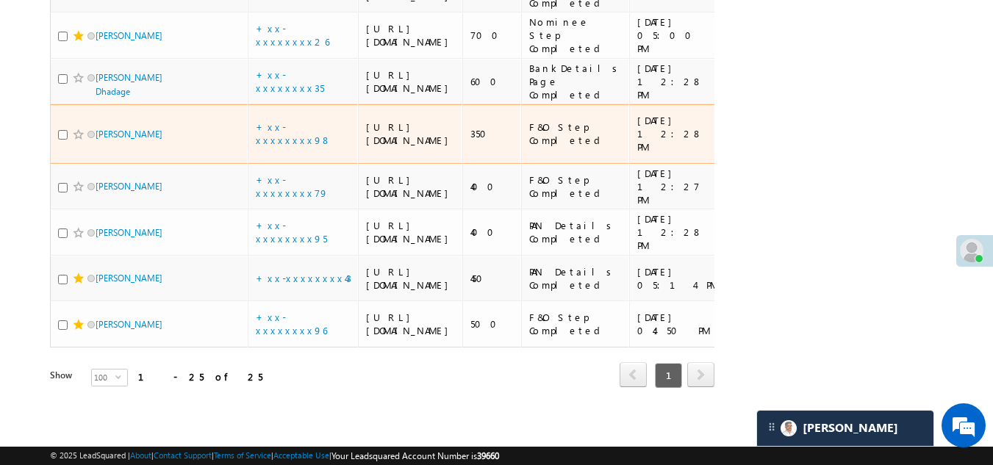
scroll to position [1878, 0]
drag, startPoint x: 65, startPoint y: 98, endPoint x: 71, endPoint y: 92, distance: 8.3
click at [65, 130] on input "checkbox" at bounding box center [63, 135] width 10 height 10
checkbox input "true"
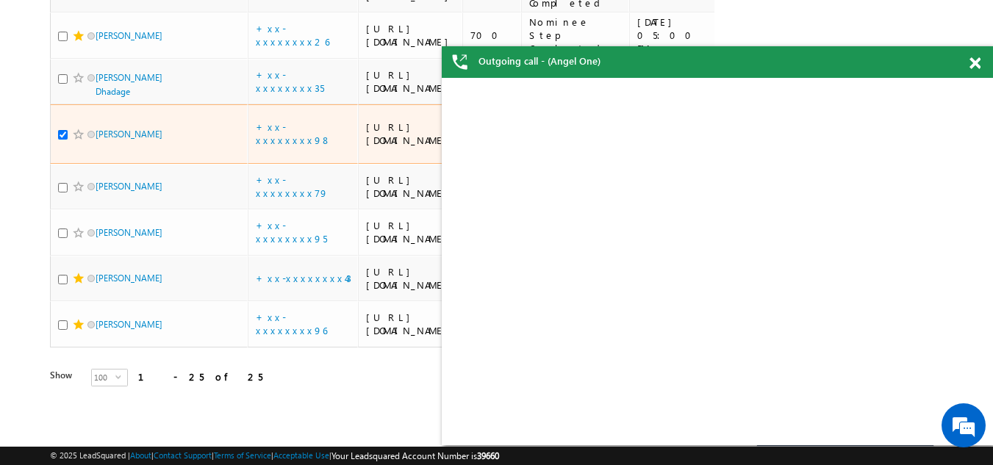
click at [75, 129] on span at bounding box center [79, 135] width 12 height 12
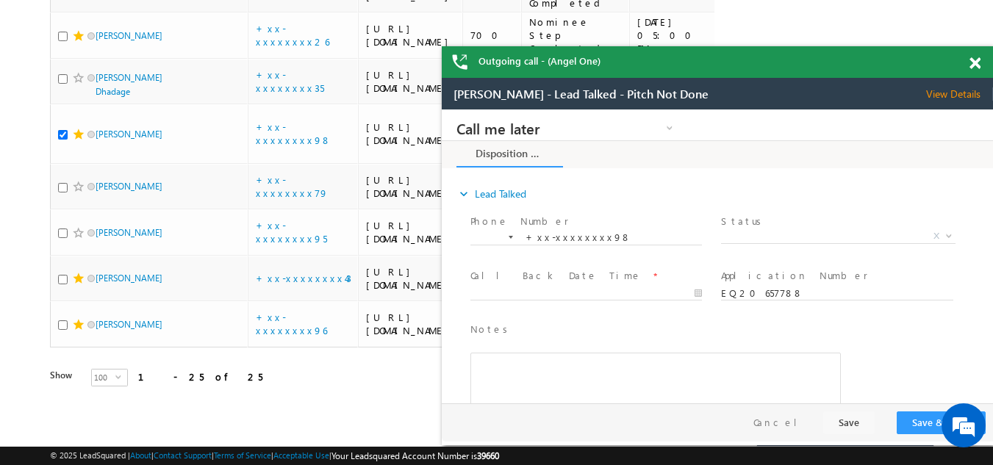
scroll to position [0, 0]
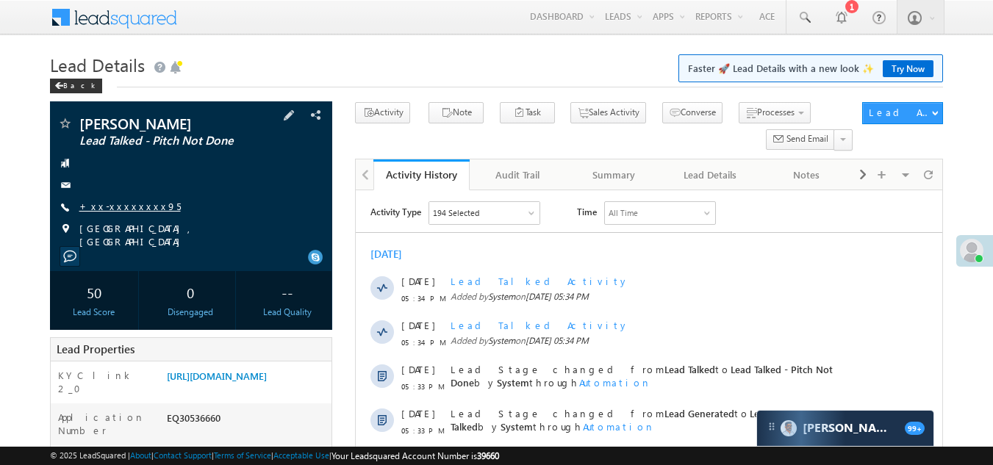
click at [110, 209] on link "+xx-xxxxxxxx95" at bounding box center [129, 206] width 101 height 12
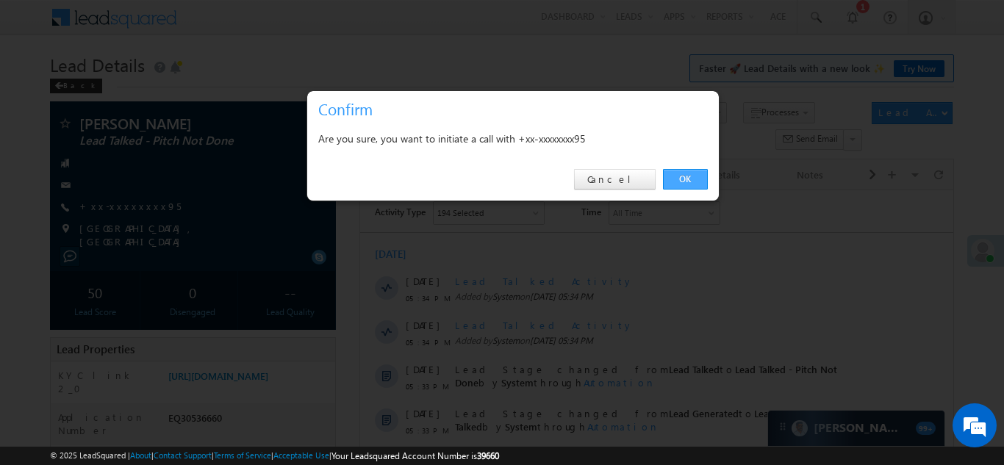
click at [683, 177] on link "OK" at bounding box center [685, 179] width 45 height 21
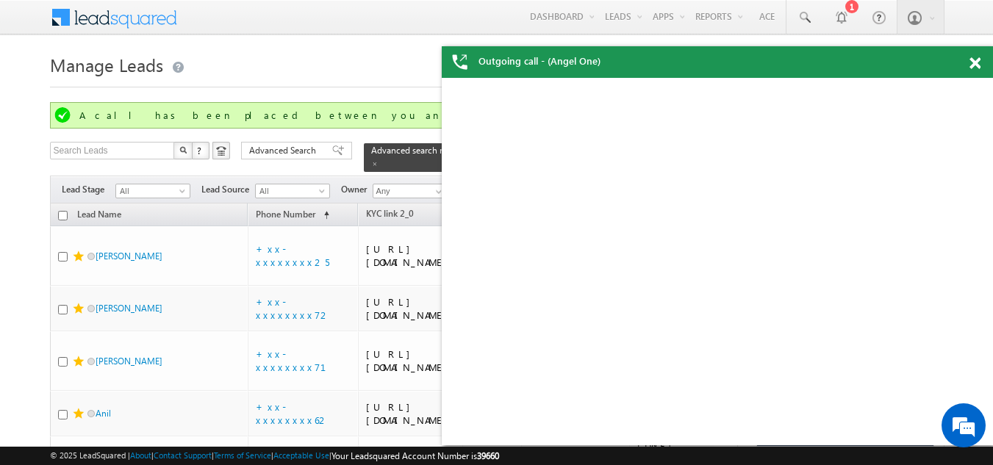
scroll to position [1804, 0]
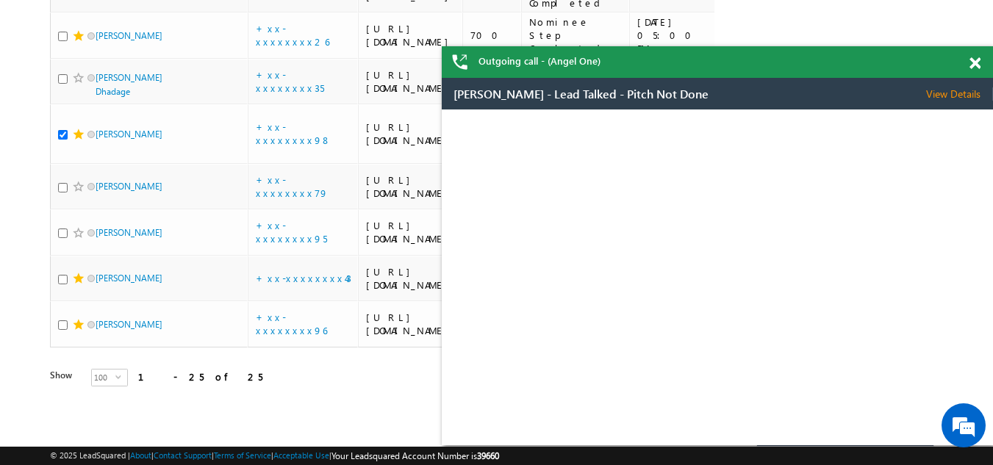
click at [976, 62] on span at bounding box center [975, 63] width 11 height 12
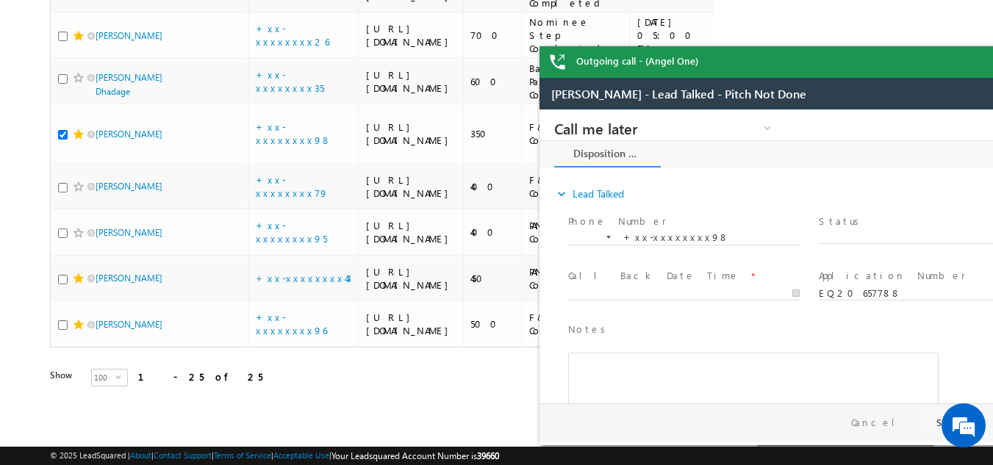
scroll to position [0, 0]
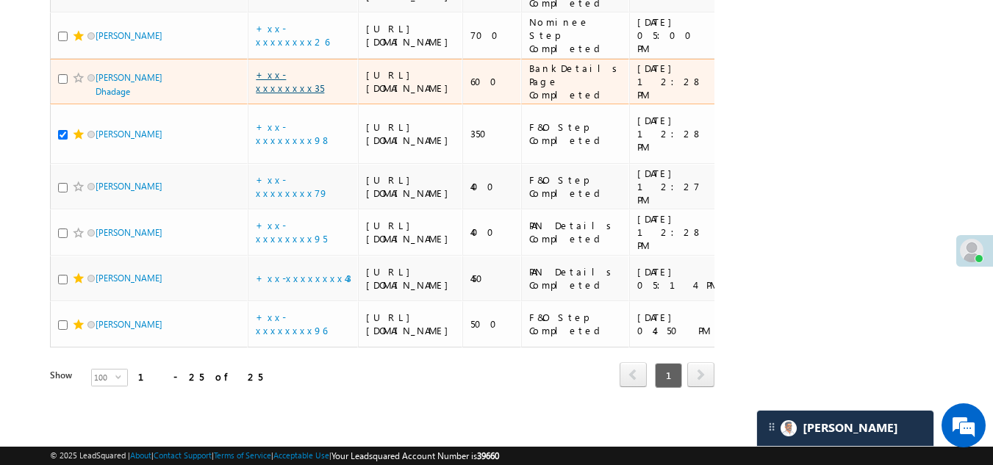
click at [299, 85] on link "+xx-xxxxxxxx35" at bounding box center [290, 81] width 68 height 26
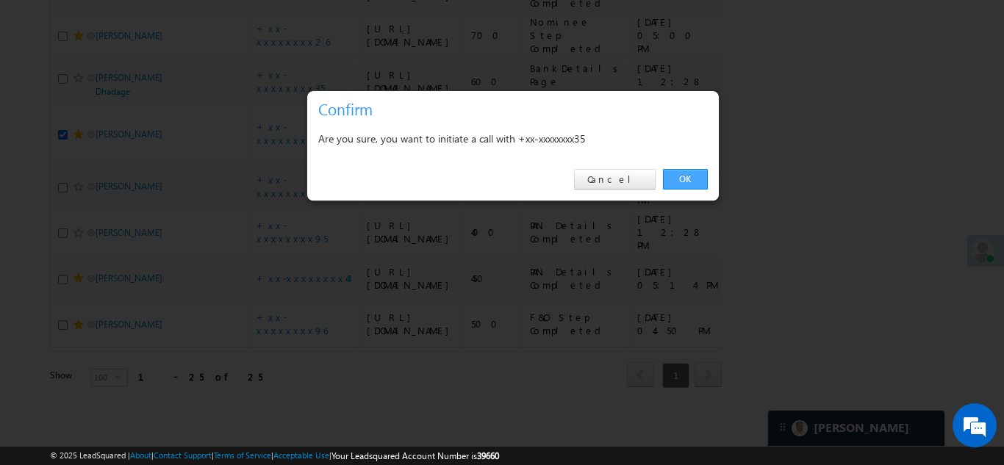
click at [676, 176] on link "OK" at bounding box center [685, 179] width 45 height 21
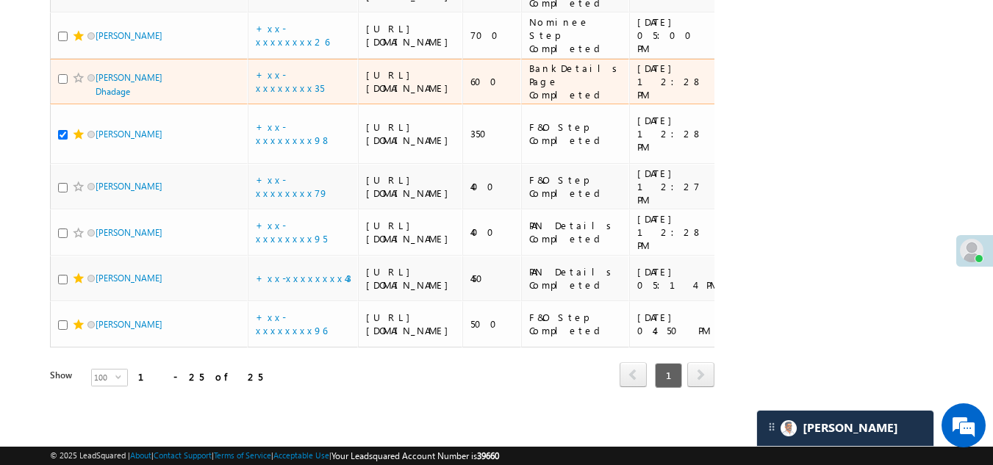
click at [60, 84] on input "checkbox" at bounding box center [63, 79] width 10 height 10
checkbox input "true"
click at [77, 83] on span at bounding box center [79, 78] width 12 height 12
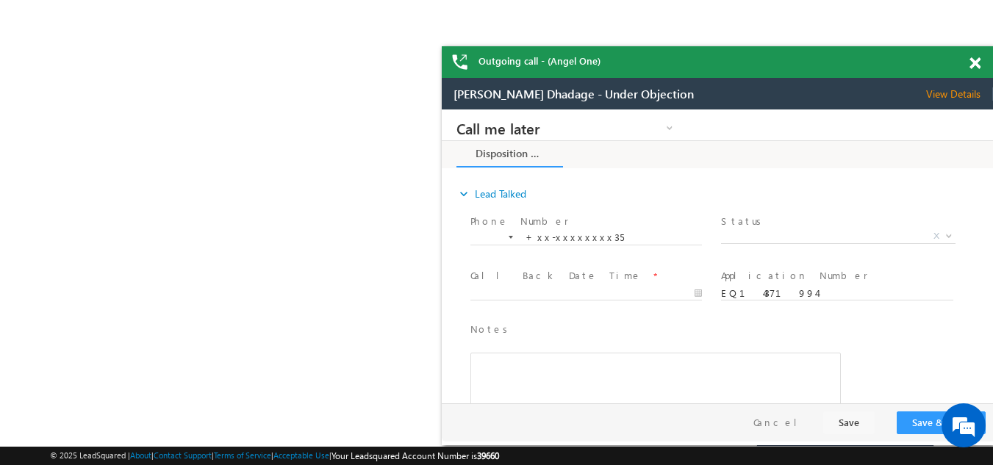
click at [971, 58] on span at bounding box center [975, 63] width 11 height 12
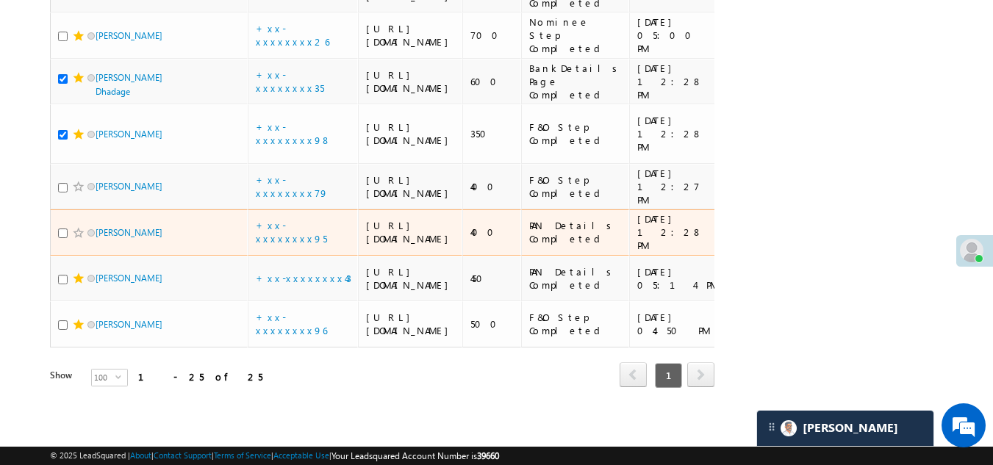
scroll to position [2023, 0]
click at [279, 219] on link "+xx-xxxxxxxx95" at bounding box center [291, 232] width 71 height 26
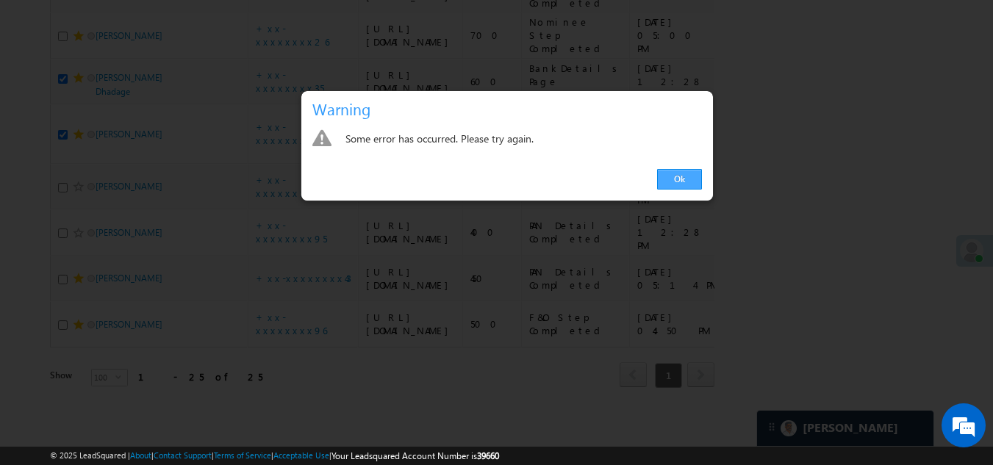
click at [671, 177] on link "Ok" at bounding box center [679, 179] width 45 height 21
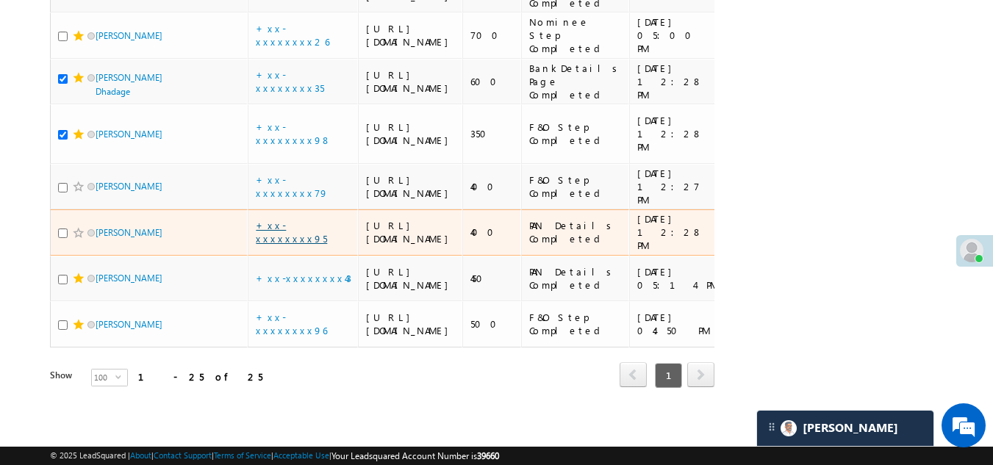
click at [290, 219] on link "+xx-xxxxxxxx95" at bounding box center [291, 232] width 71 height 26
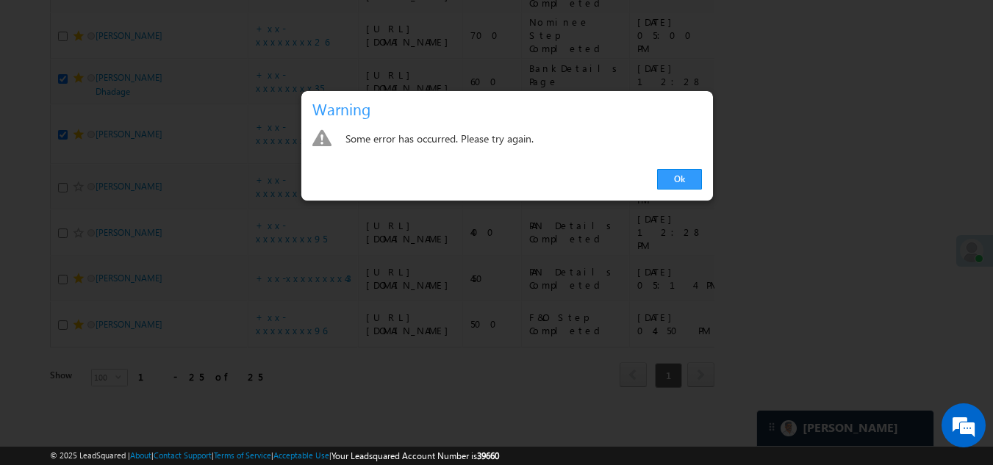
click at [683, 173] on link "Ok" at bounding box center [679, 179] width 45 height 21
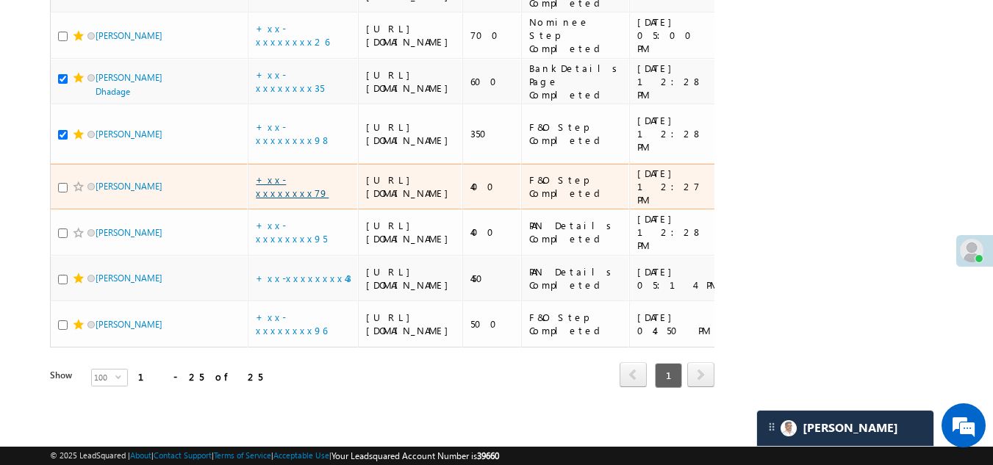
click at [293, 174] on link "+xx-xxxxxxxx79" at bounding box center [292, 187] width 73 height 26
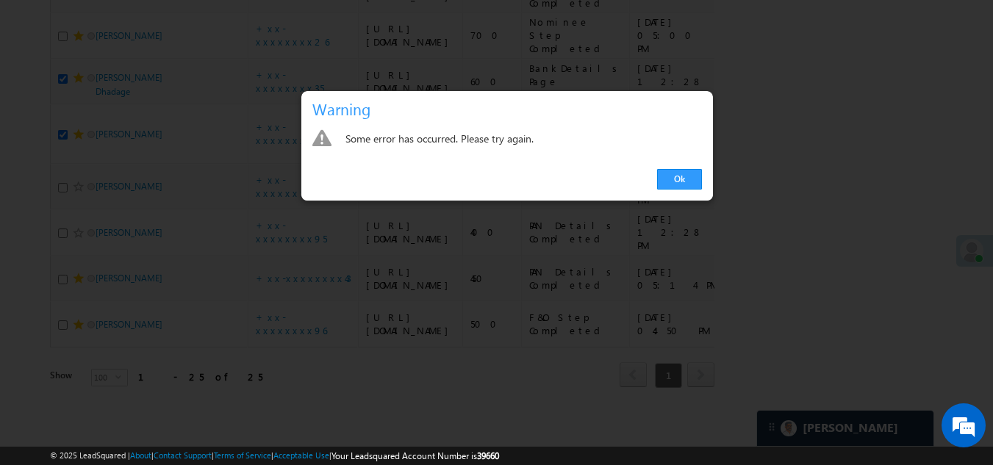
drag, startPoint x: 601, startPoint y: 315, endPoint x: 573, endPoint y: 421, distance: 109.7
drag, startPoint x: 573, startPoint y: 421, endPoint x: 491, endPoint y: 358, distance: 102.8
click at [491, 358] on div at bounding box center [496, 232] width 993 height 465
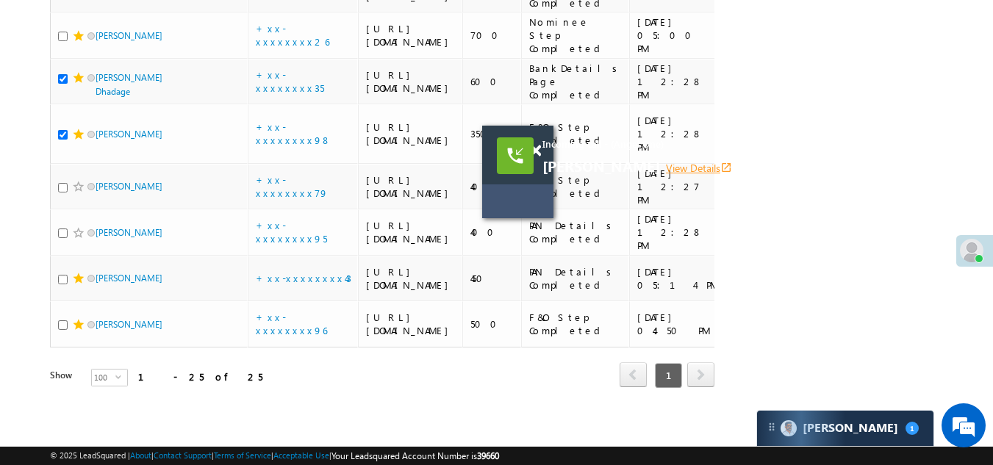
click at [671, 168] on link "View Details open_in_new" at bounding box center [699, 168] width 66 height 14
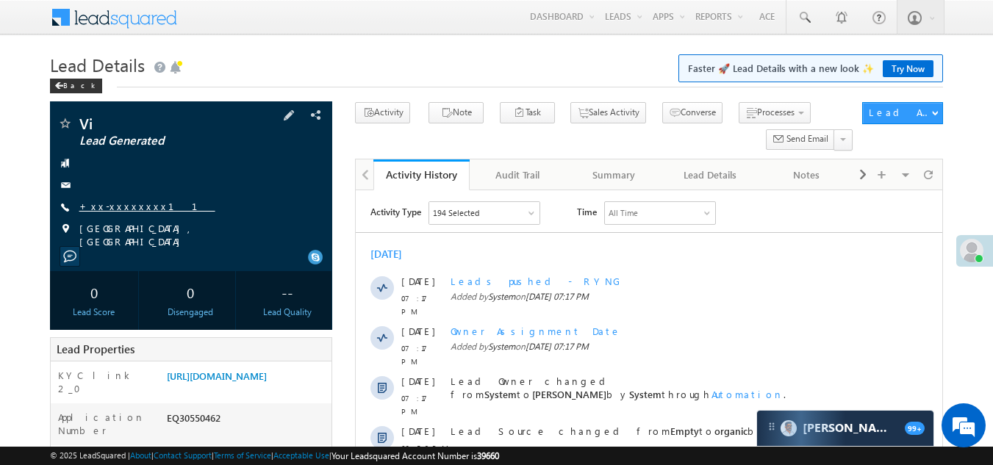
click at [121, 204] on link "+xx-xxxxxxxx11" at bounding box center [147, 206] width 136 height 12
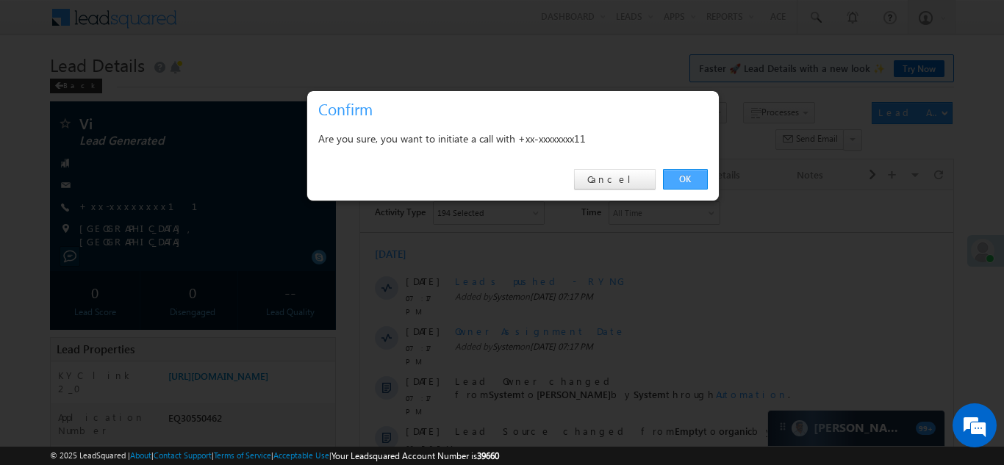
click at [686, 177] on link "OK" at bounding box center [685, 179] width 45 height 21
